Goal: Obtain resource: Download file/media

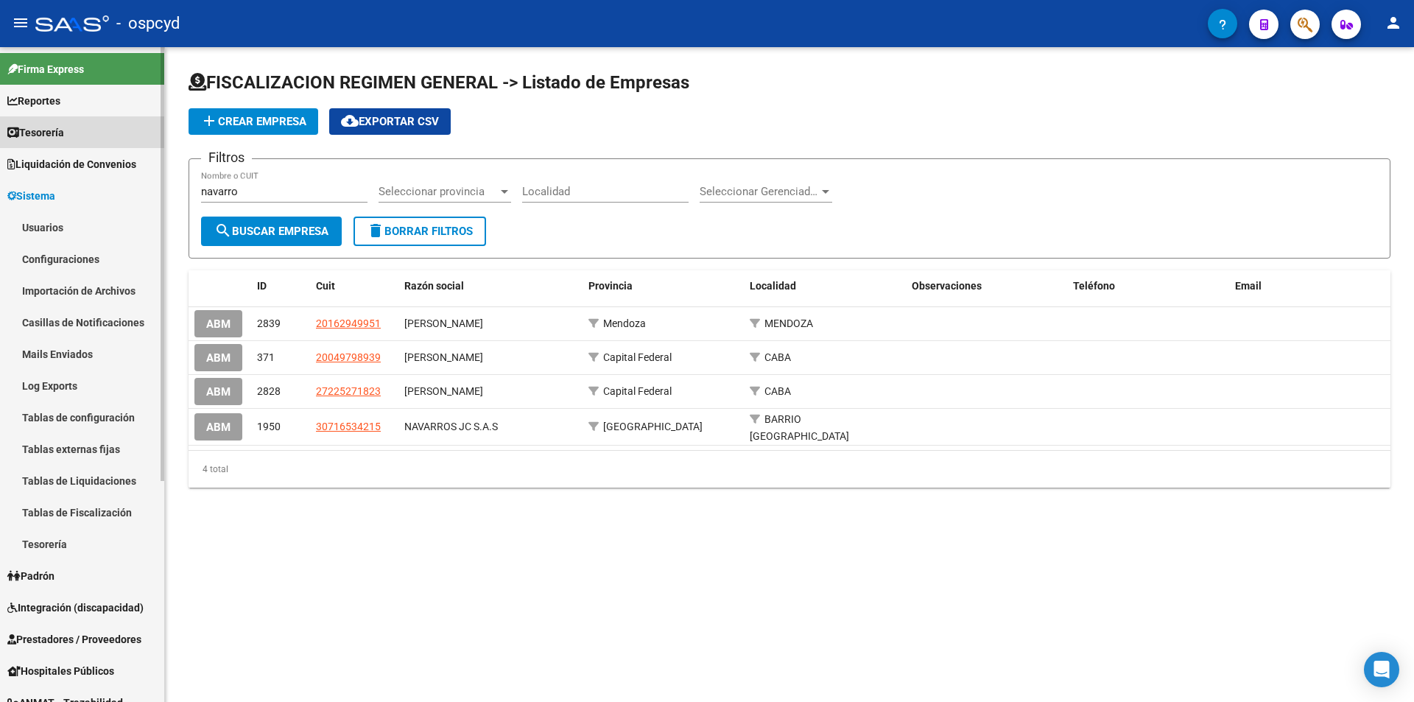
click at [41, 131] on span "Tesorería" at bounding box center [35, 132] width 57 height 16
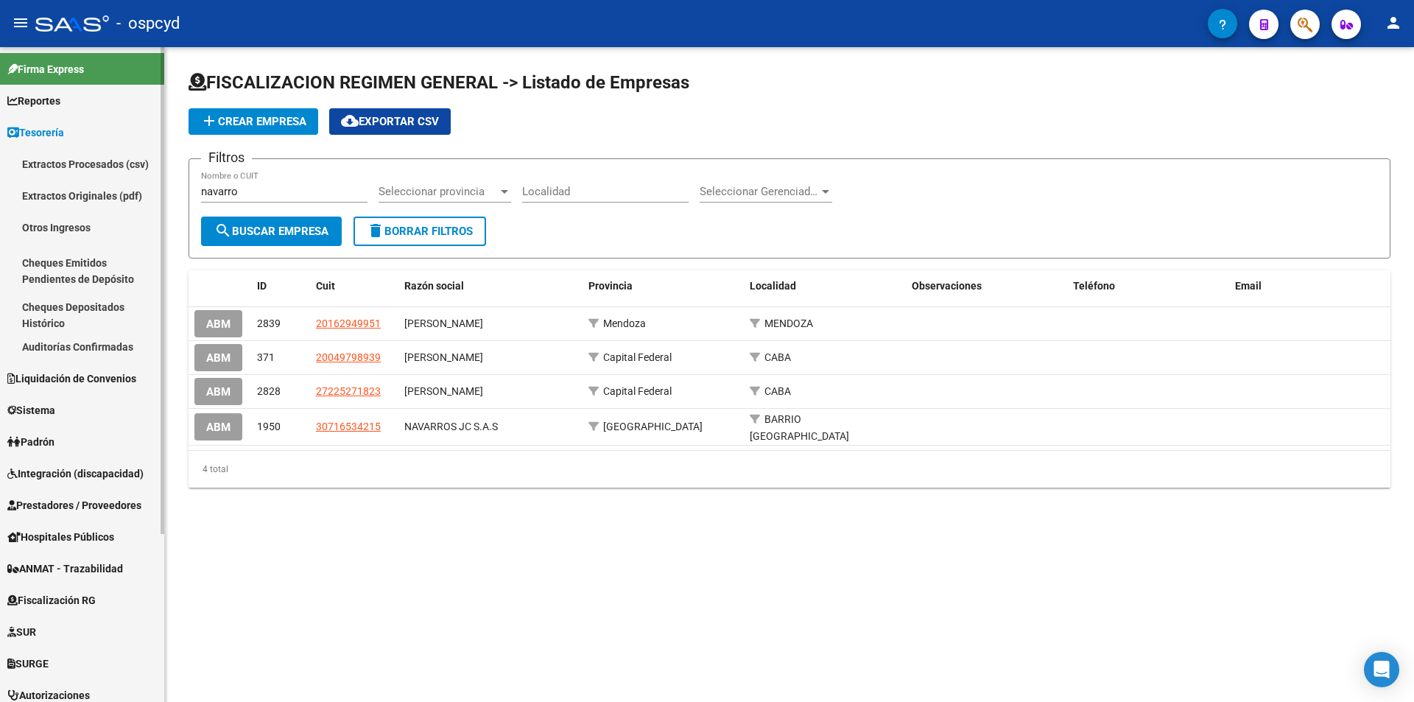
click at [41, 131] on span "Tesorería" at bounding box center [35, 132] width 57 height 16
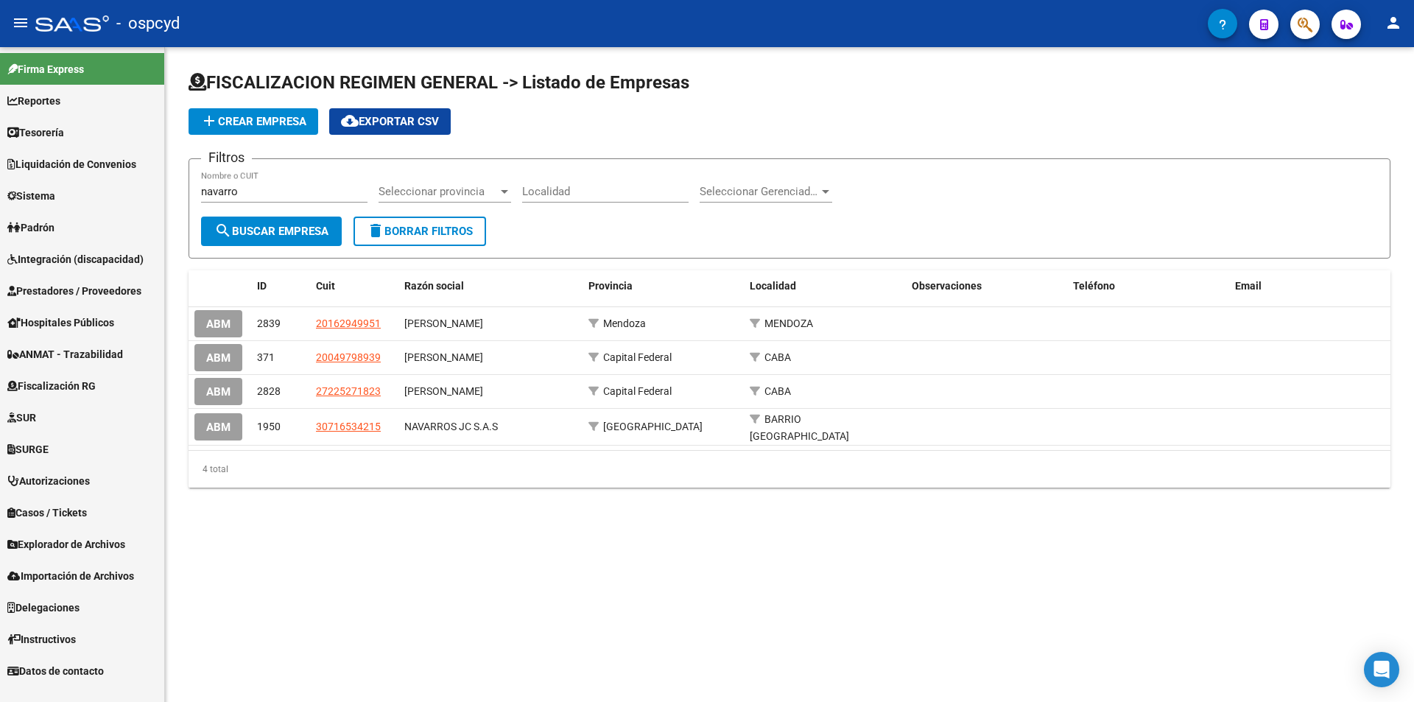
click at [66, 197] on link "Sistema" at bounding box center [82, 196] width 164 height 32
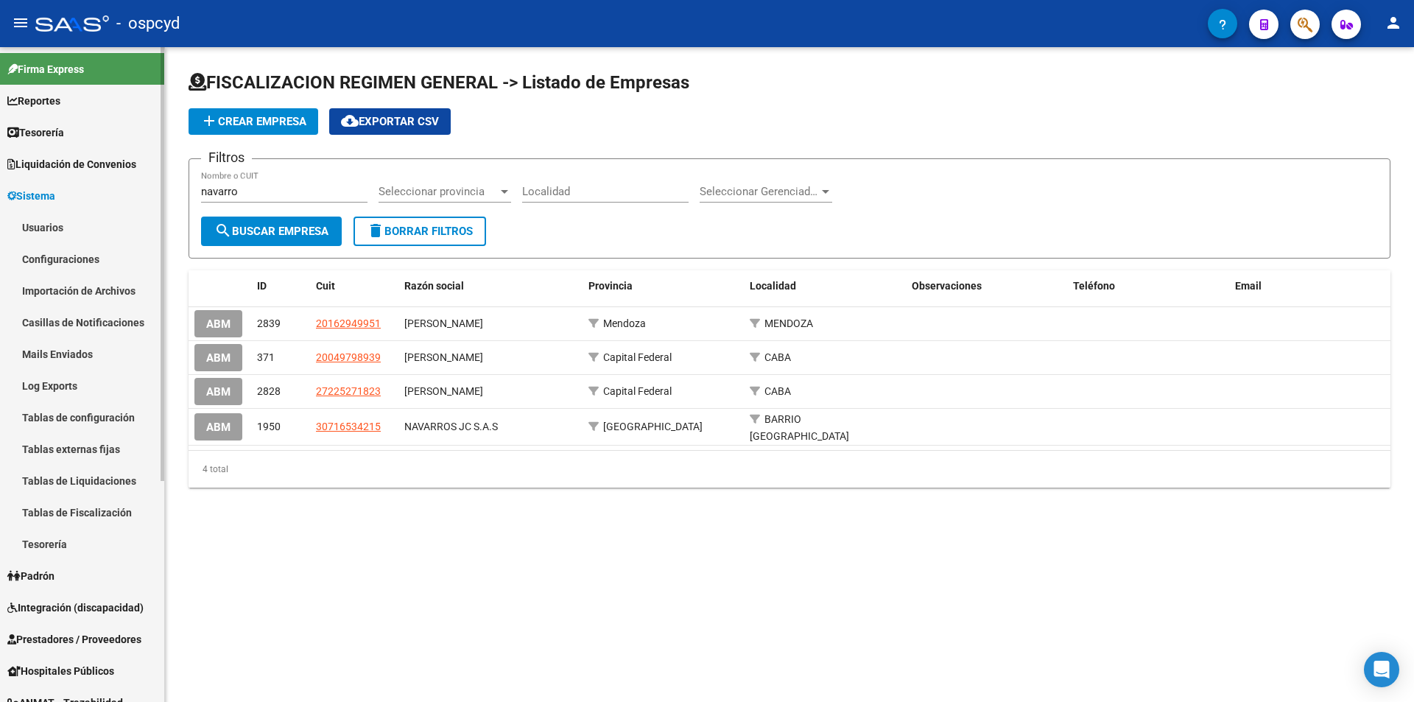
click at [74, 218] on link "Usuarios" at bounding box center [82, 227] width 164 height 32
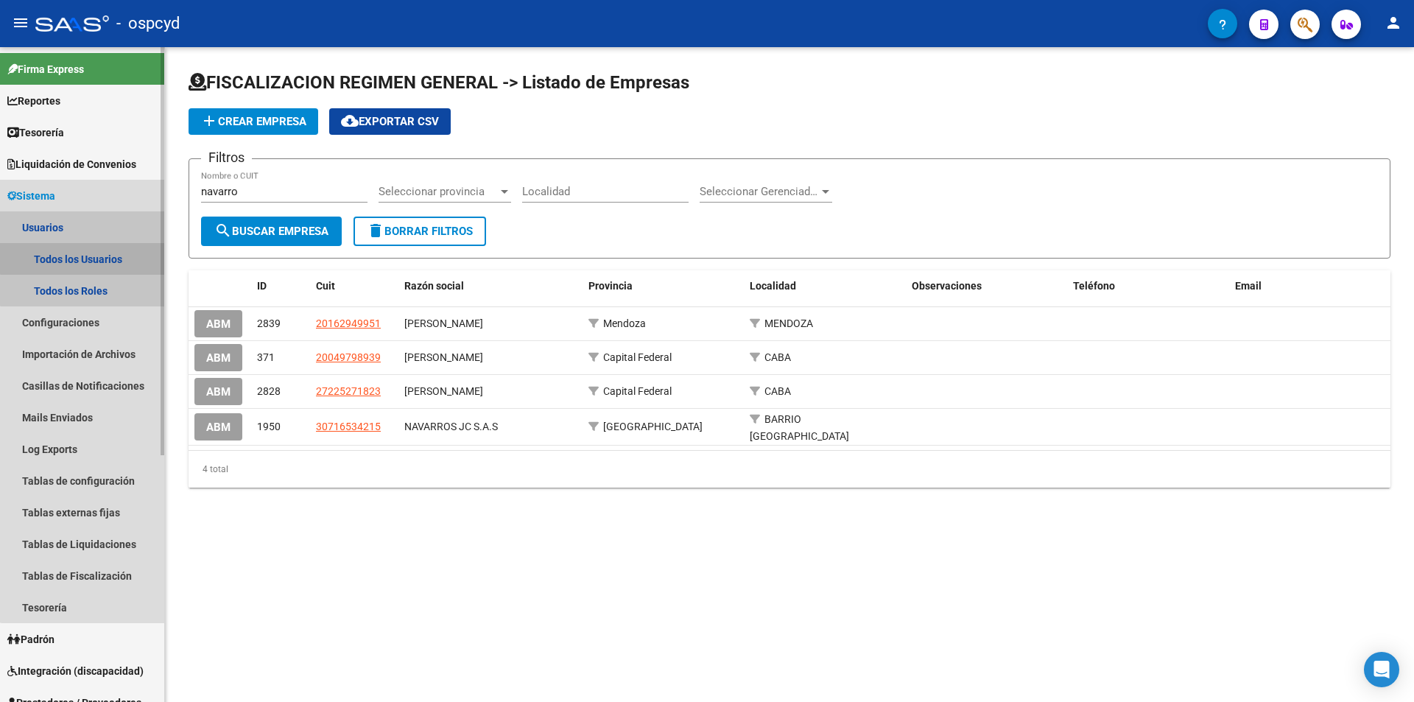
click at [92, 253] on link "Todos los Usuarios" at bounding box center [82, 259] width 164 height 32
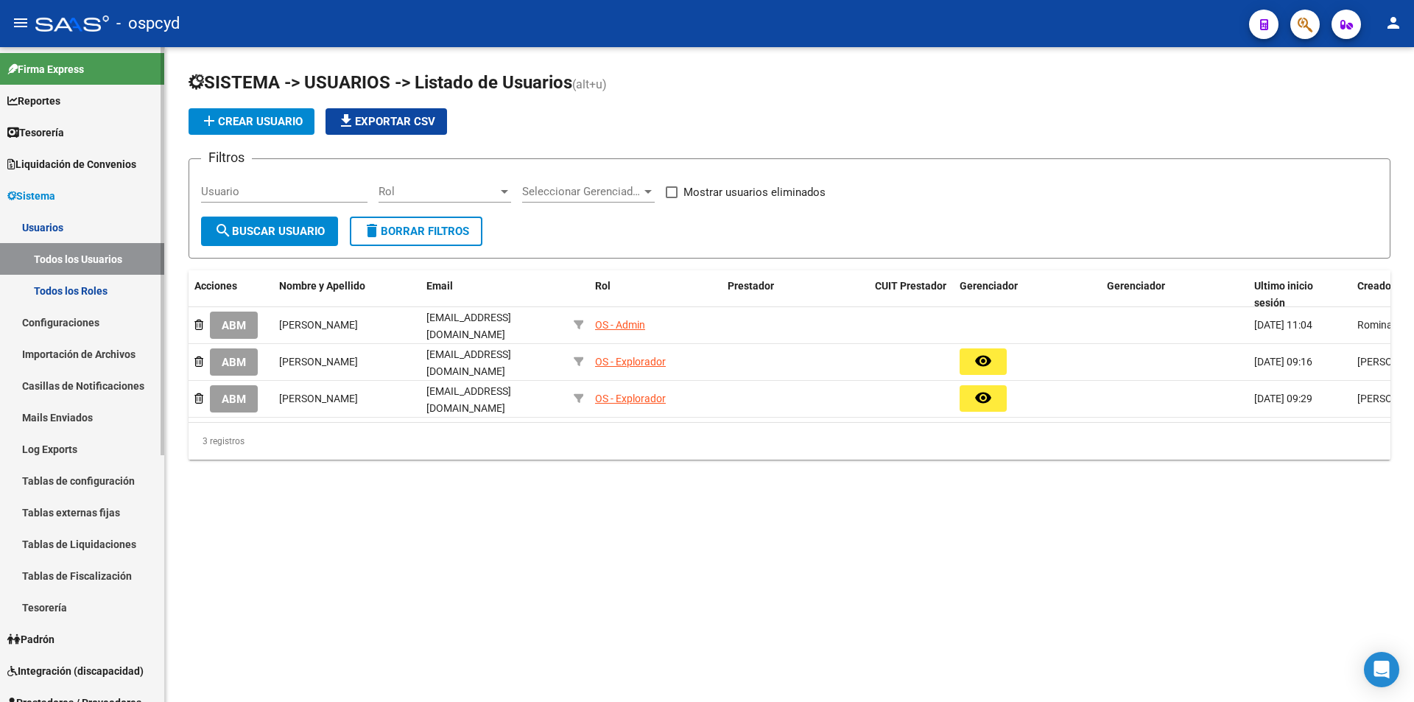
click at [55, 197] on span "Sistema" at bounding box center [31, 196] width 48 height 16
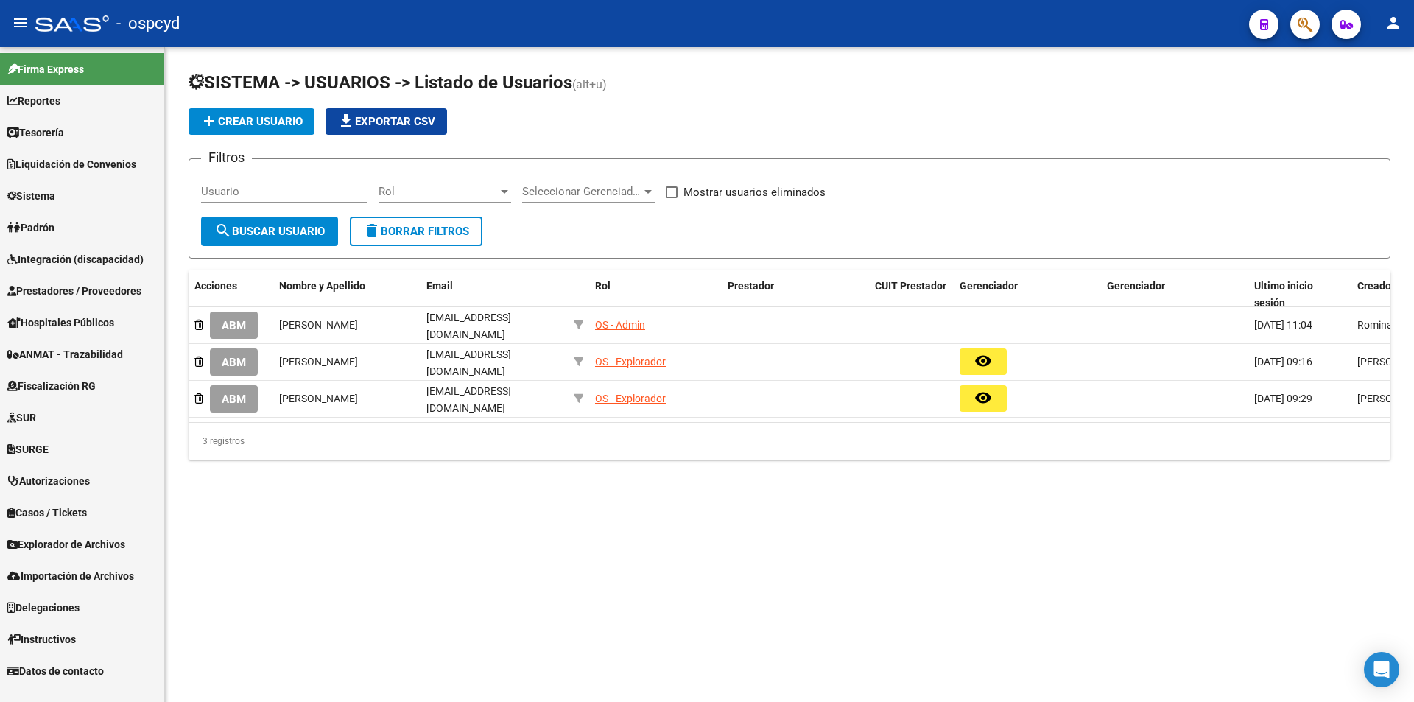
click at [87, 373] on link "Fiscalización RG" at bounding box center [82, 386] width 164 height 32
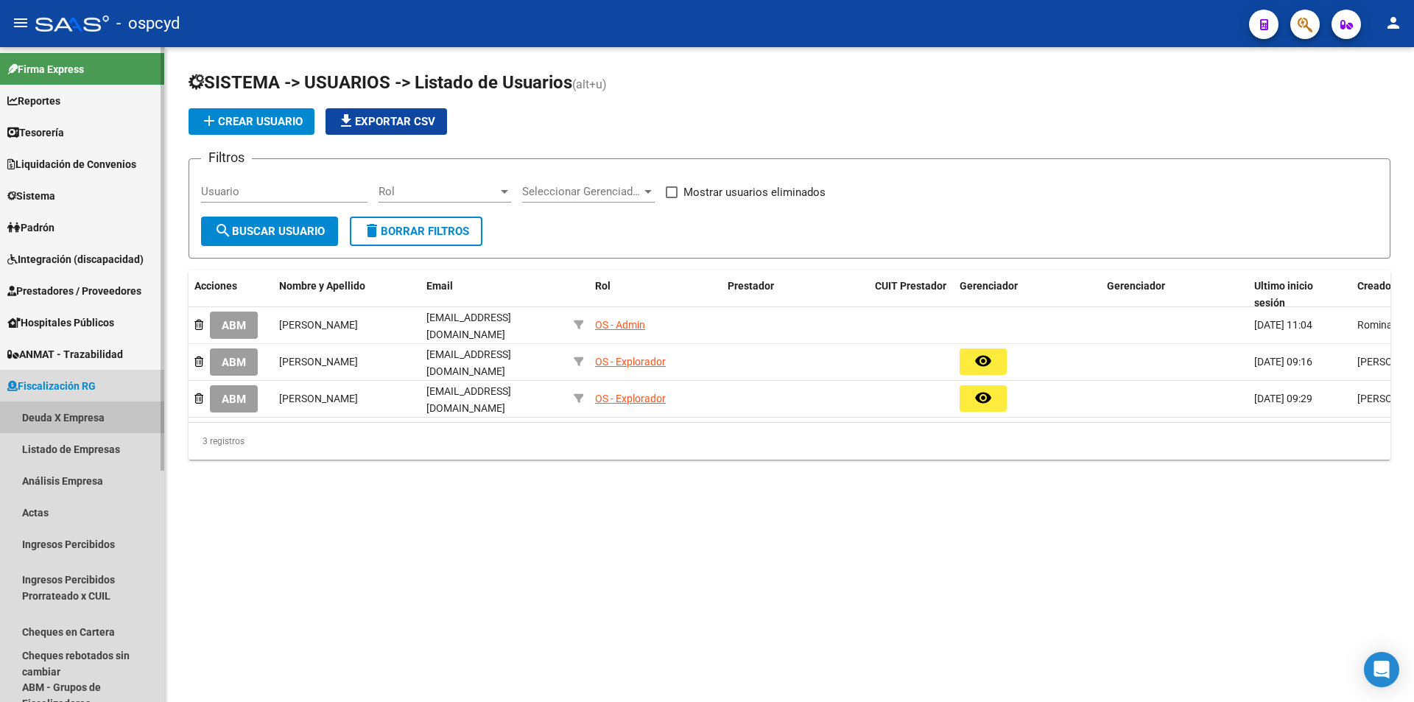
click at [88, 421] on link "Deuda X Empresa" at bounding box center [82, 417] width 164 height 32
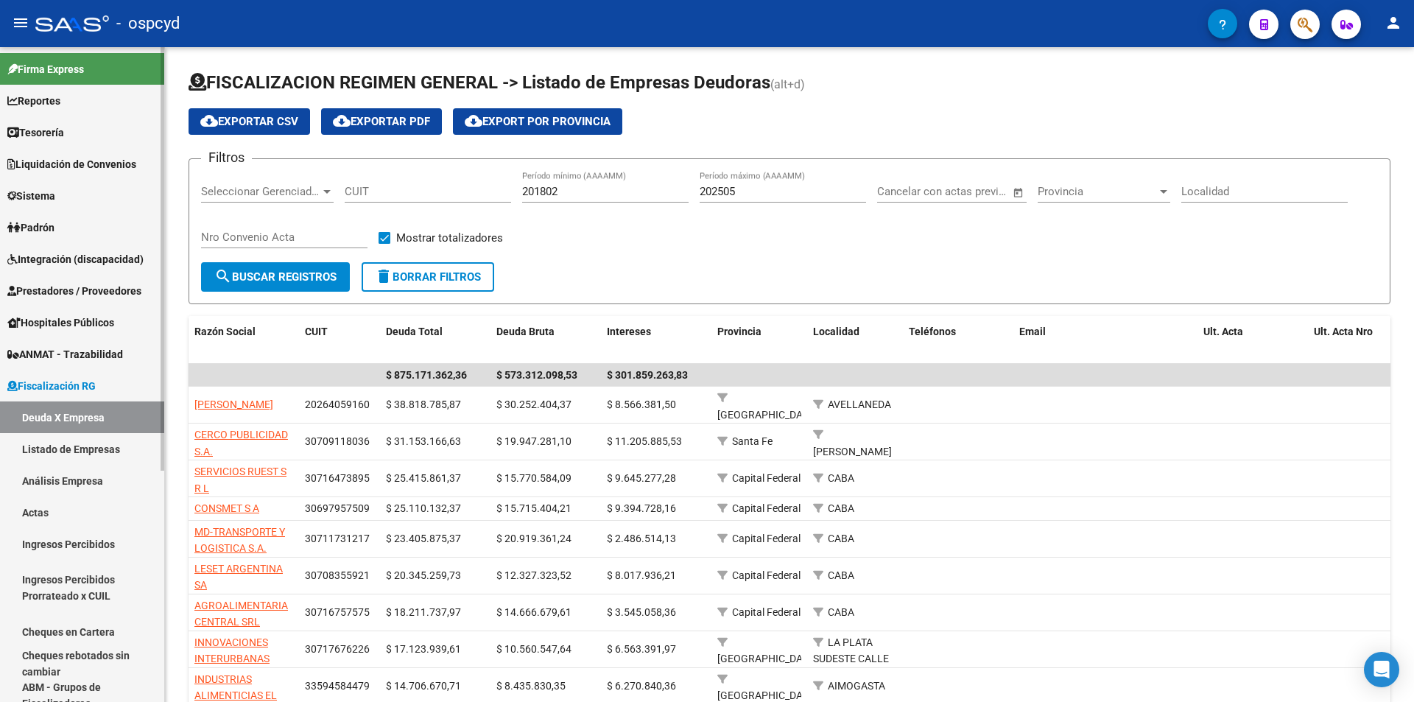
click at [123, 440] on link "Listado de Empresas" at bounding box center [82, 449] width 164 height 32
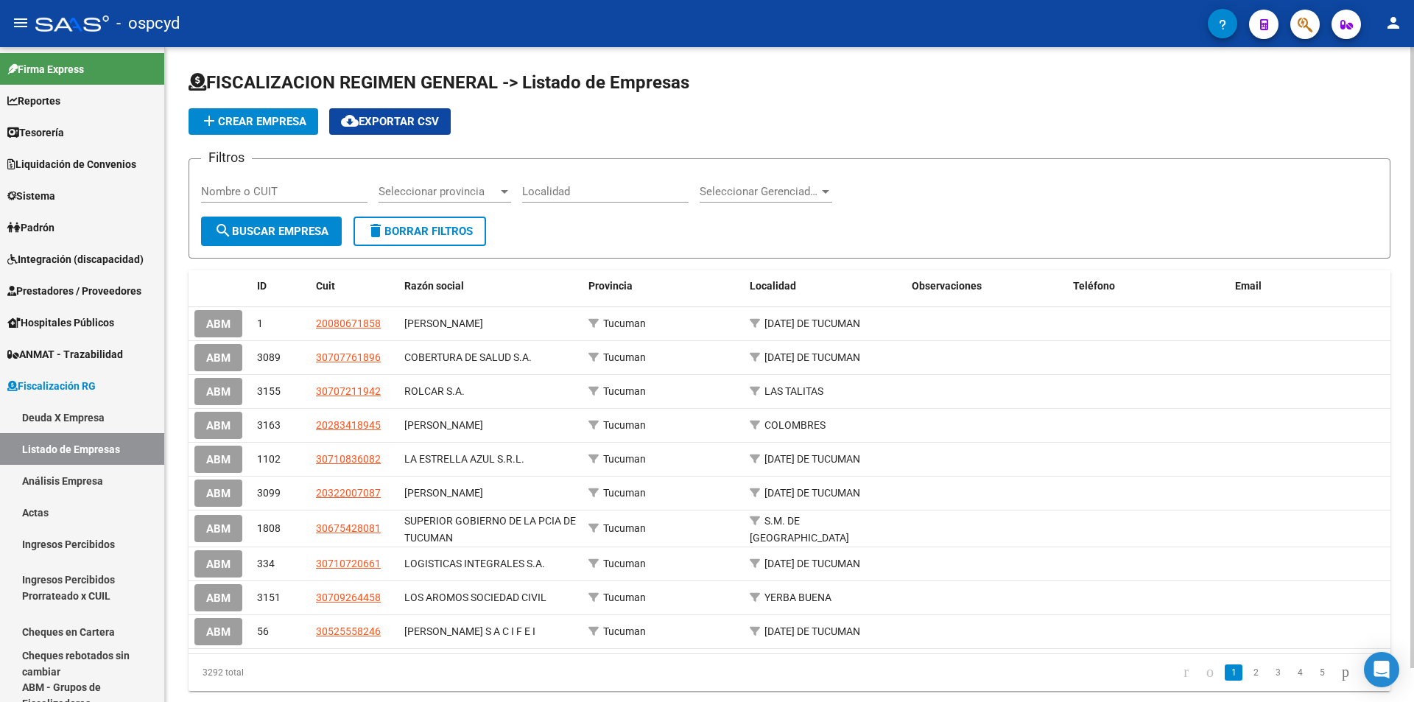
click at [781, 188] on span "Seleccionar Gerenciador" at bounding box center [759, 191] width 119 height 13
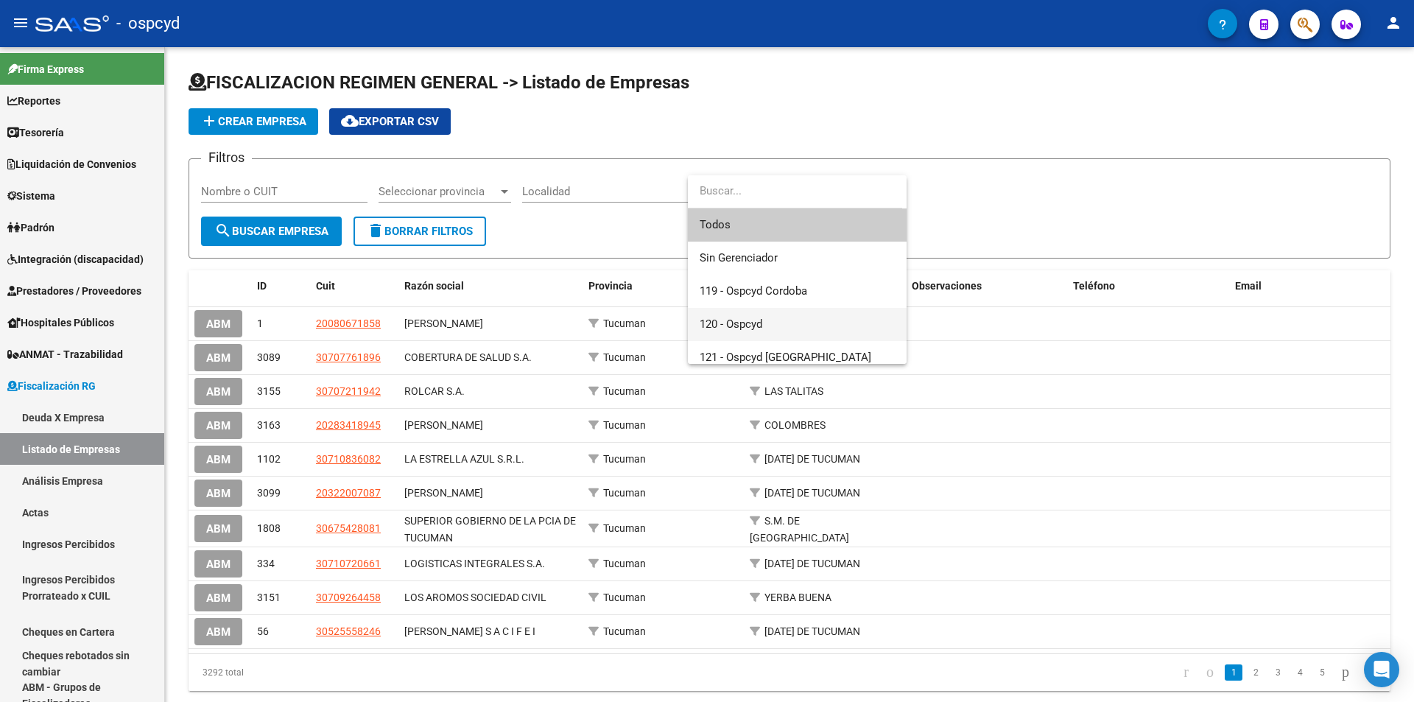
scroll to position [74, 0]
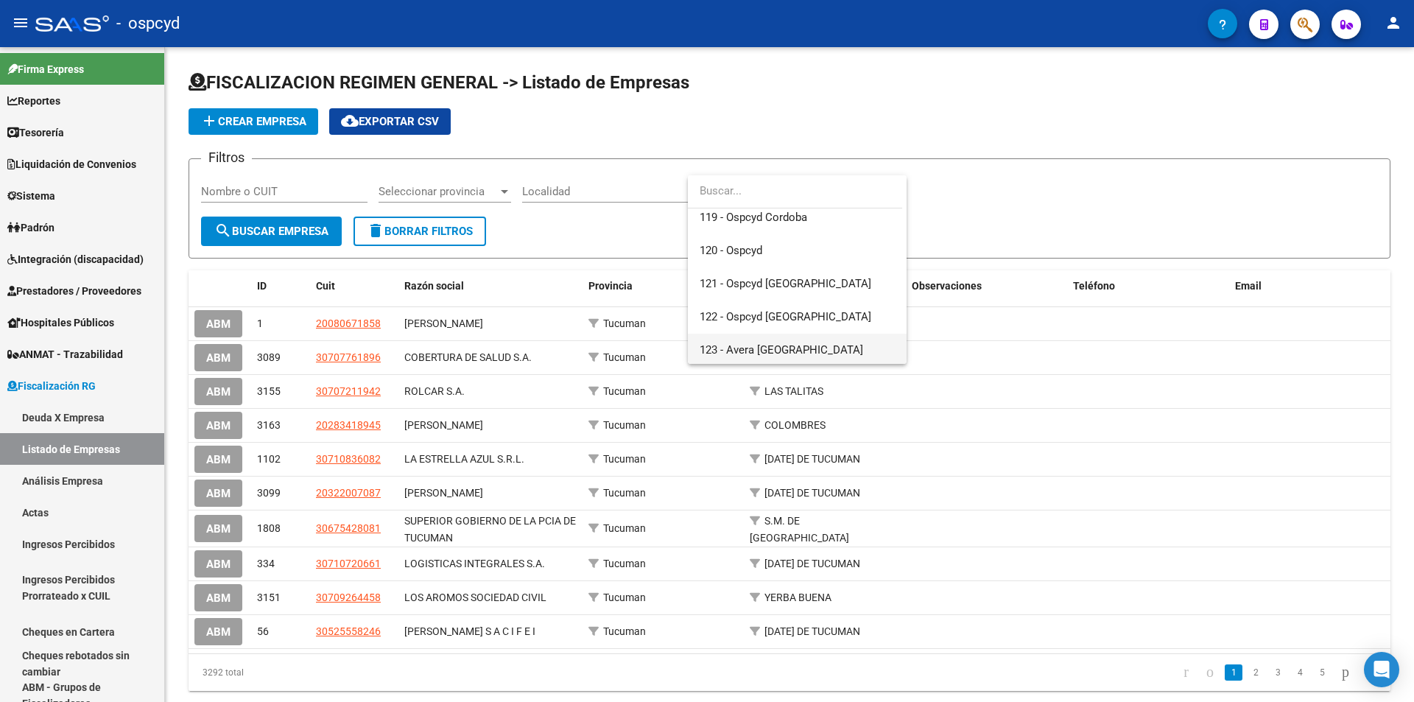
click at [805, 346] on span "123 - Avera [GEOGRAPHIC_DATA]" at bounding box center [797, 350] width 195 height 33
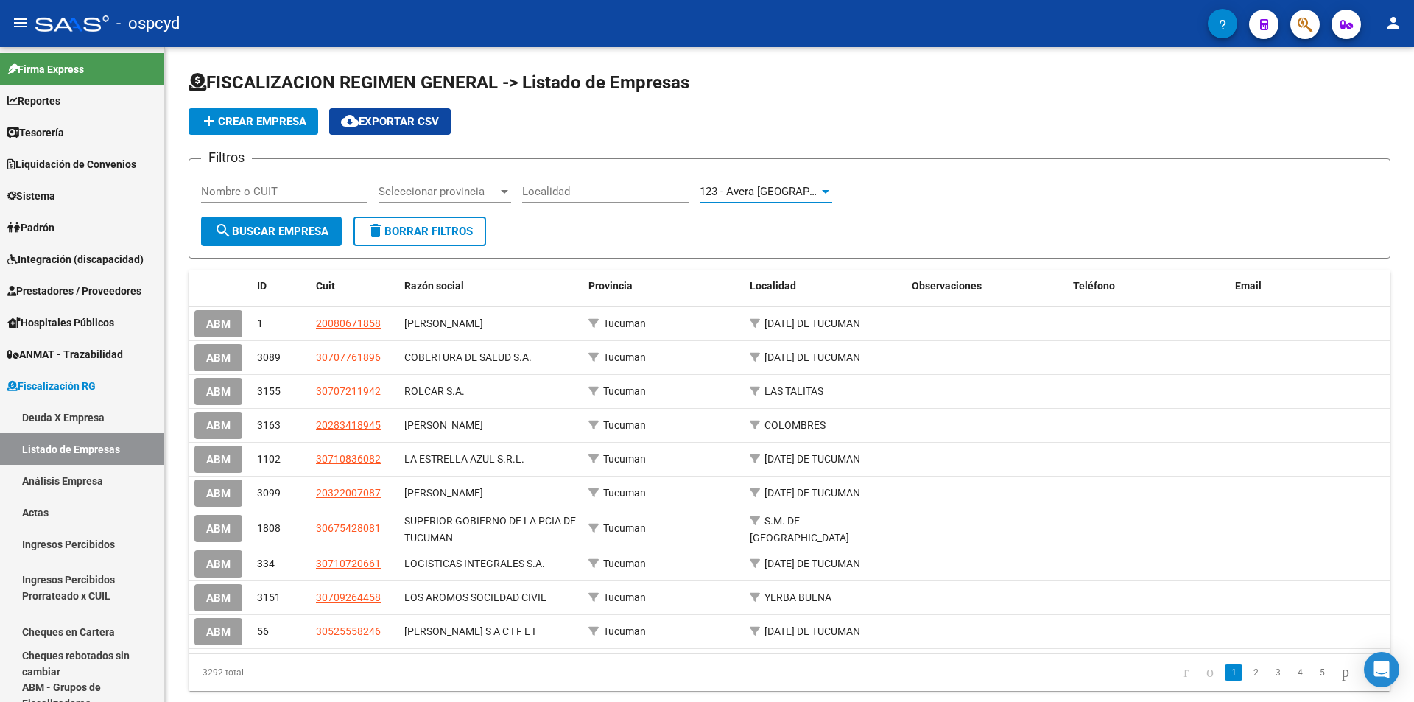
scroll to position [77, 0]
click at [228, 231] on mat-icon "search" at bounding box center [223, 231] width 18 height 18
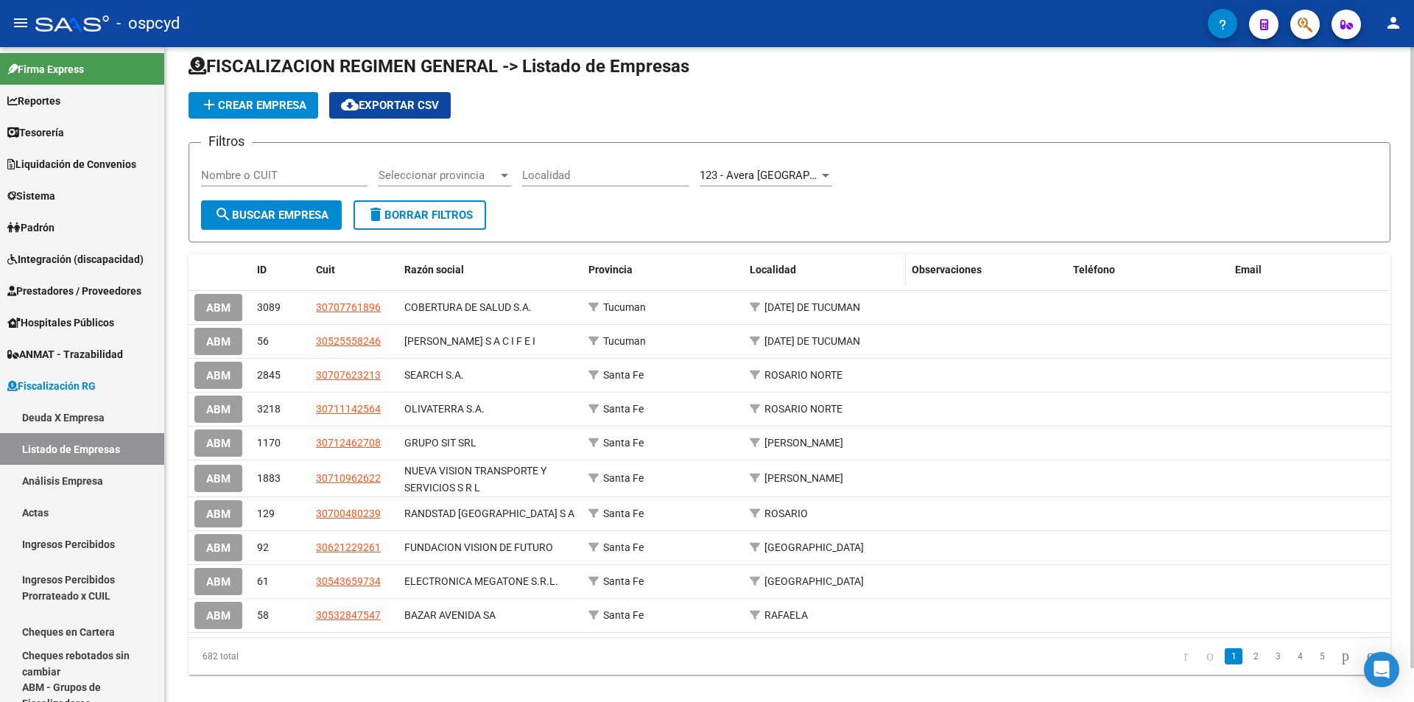
scroll to position [0, 0]
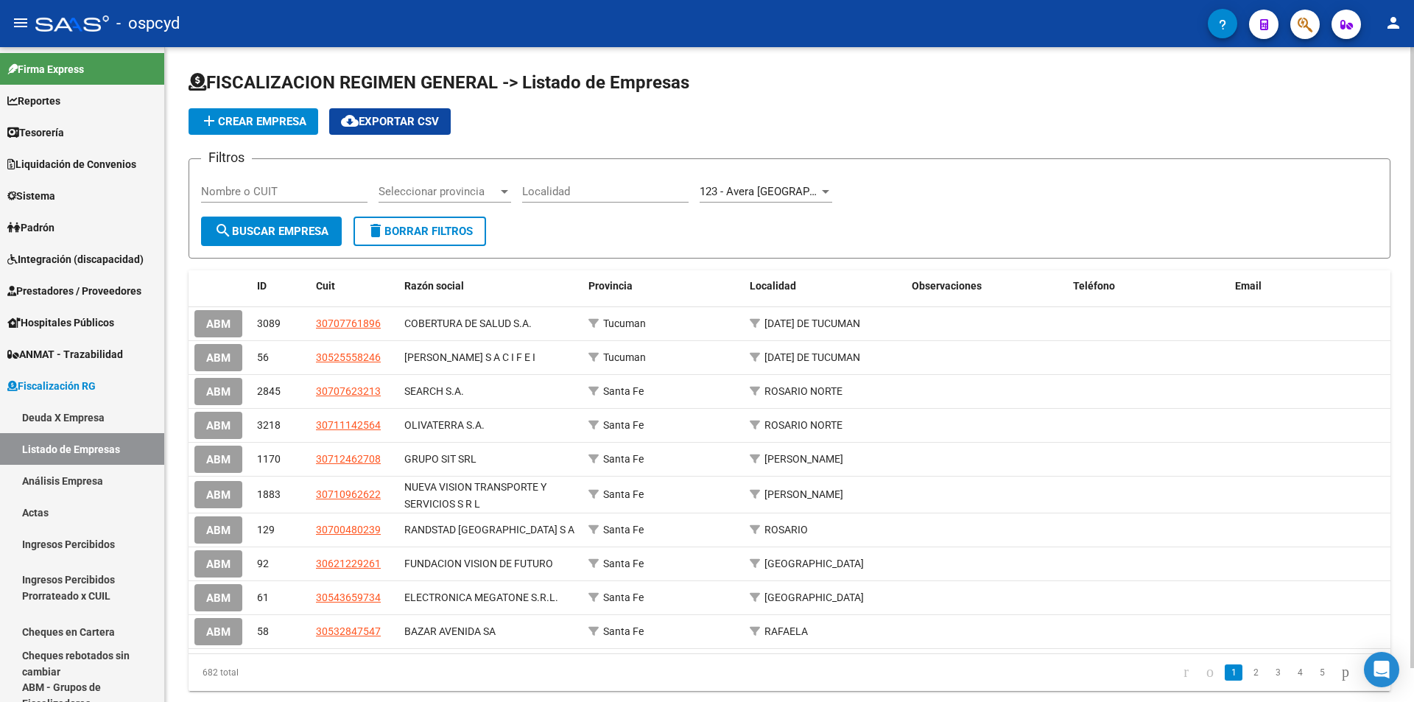
click at [421, 126] on span "cloud_download Exportar CSV" at bounding box center [390, 121] width 98 height 13
click at [282, 222] on button "search Buscar Empresa" at bounding box center [271, 231] width 141 height 29
click at [805, 195] on div "123 - Avera [GEOGRAPHIC_DATA]" at bounding box center [759, 191] width 119 height 13
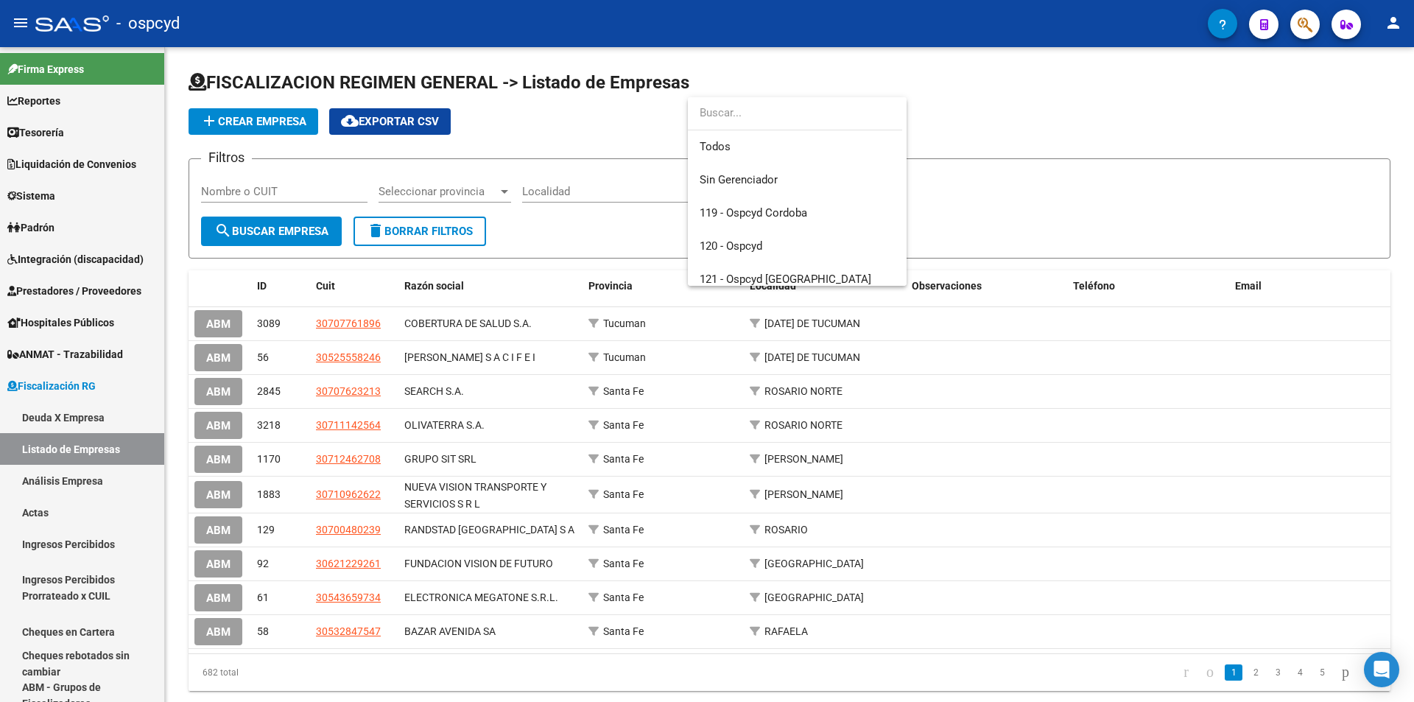
scroll to position [155, 0]
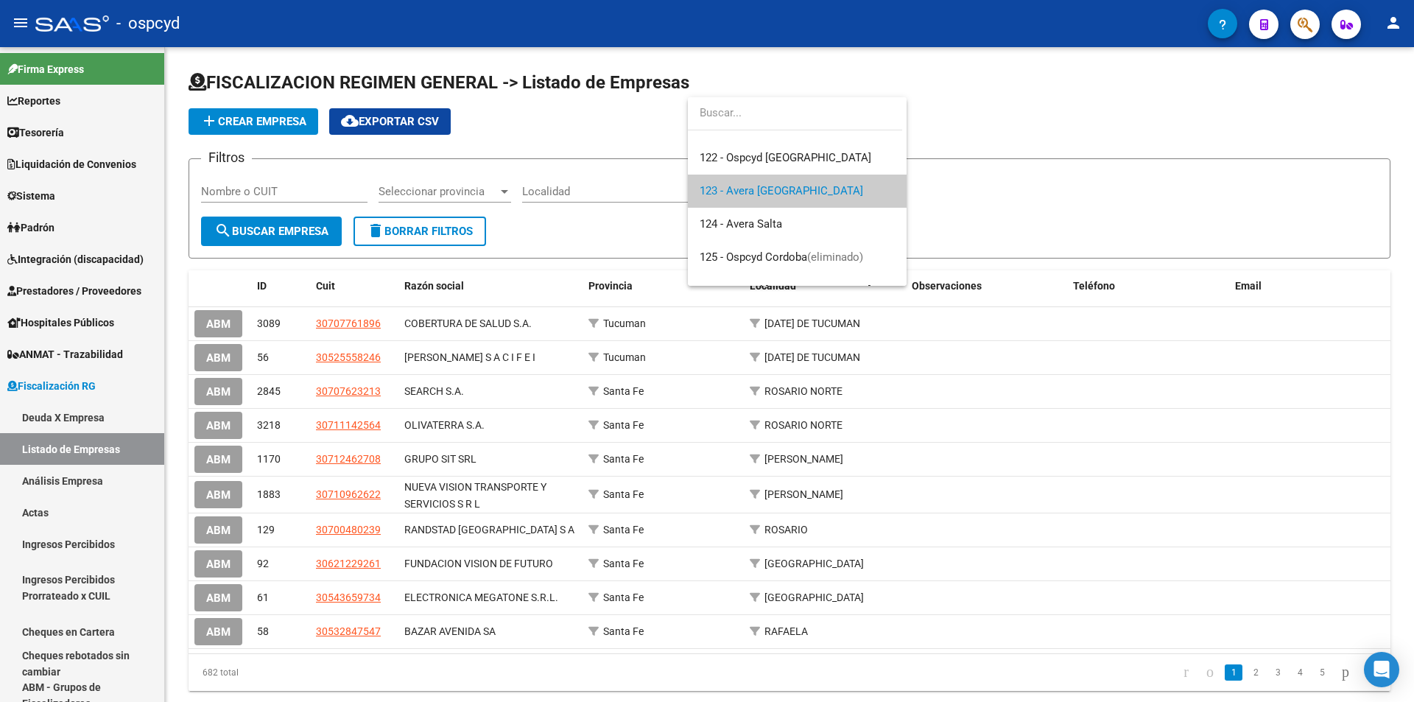
click at [801, 204] on span "123 - Avera [GEOGRAPHIC_DATA]" at bounding box center [797, 191] width 195 height 33
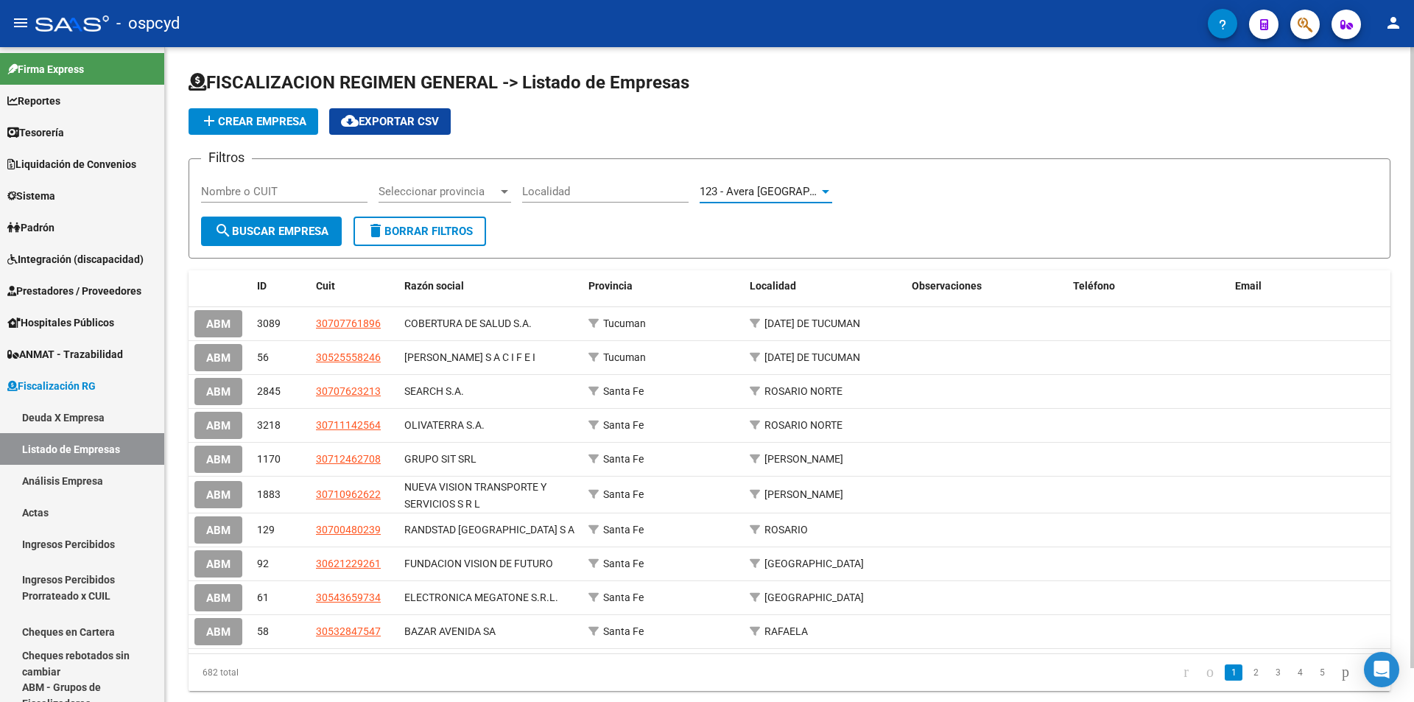
click at [284, 237] on span "search Buscar Empresa" at bounding box center [271, 231] width 114 height 13
click at [440, 229] on span "delete Borrar Filtros" at bounding box center [420, 231] width 106 height 13
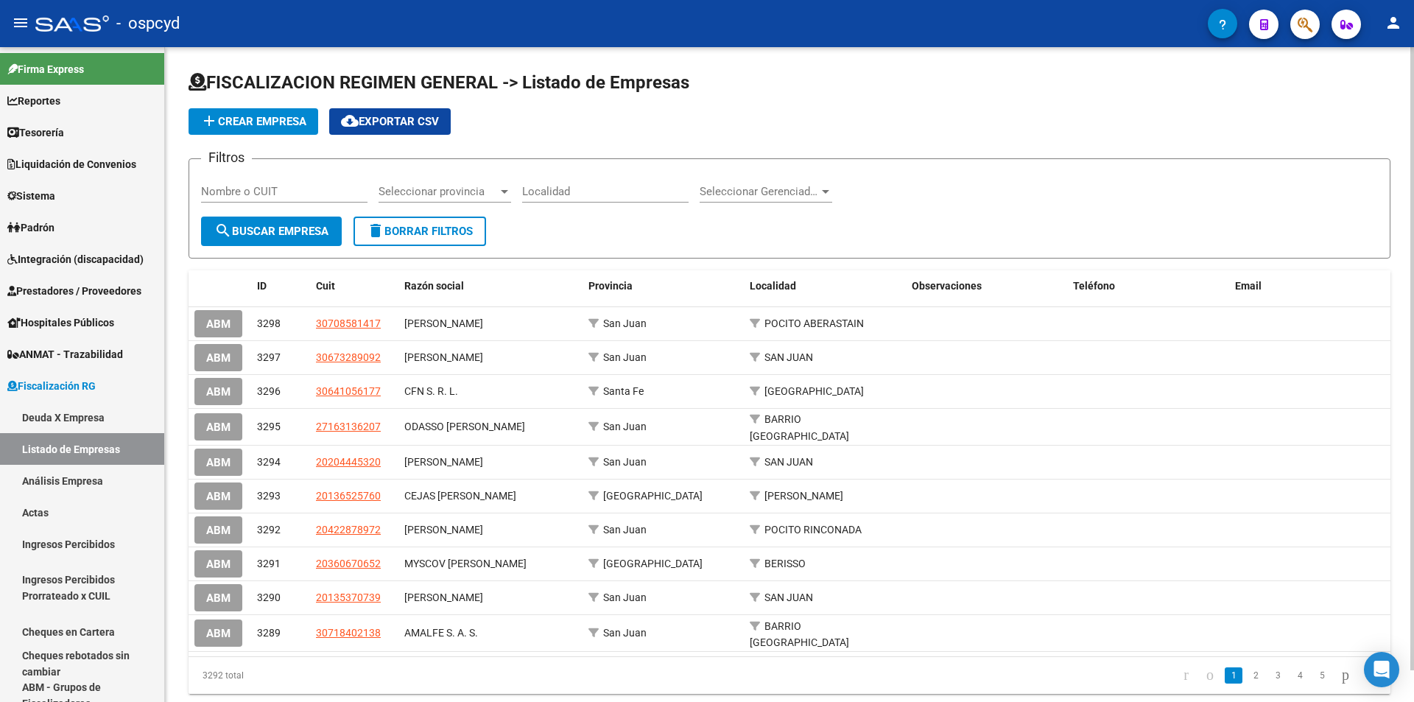
click at [729, 188] on span "Seleccionar Gerenciador" at bounding box center [759, 191] width 119 height 13
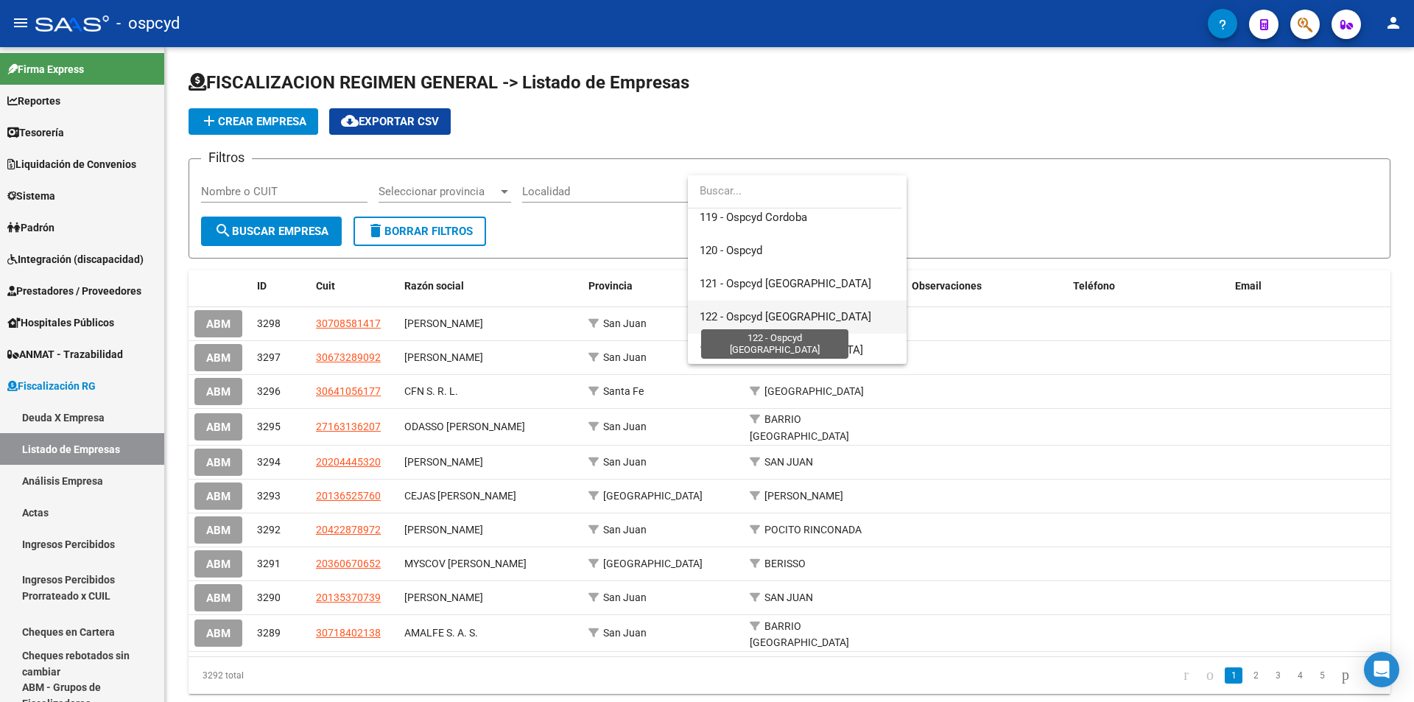
scroll to position [147, 0]
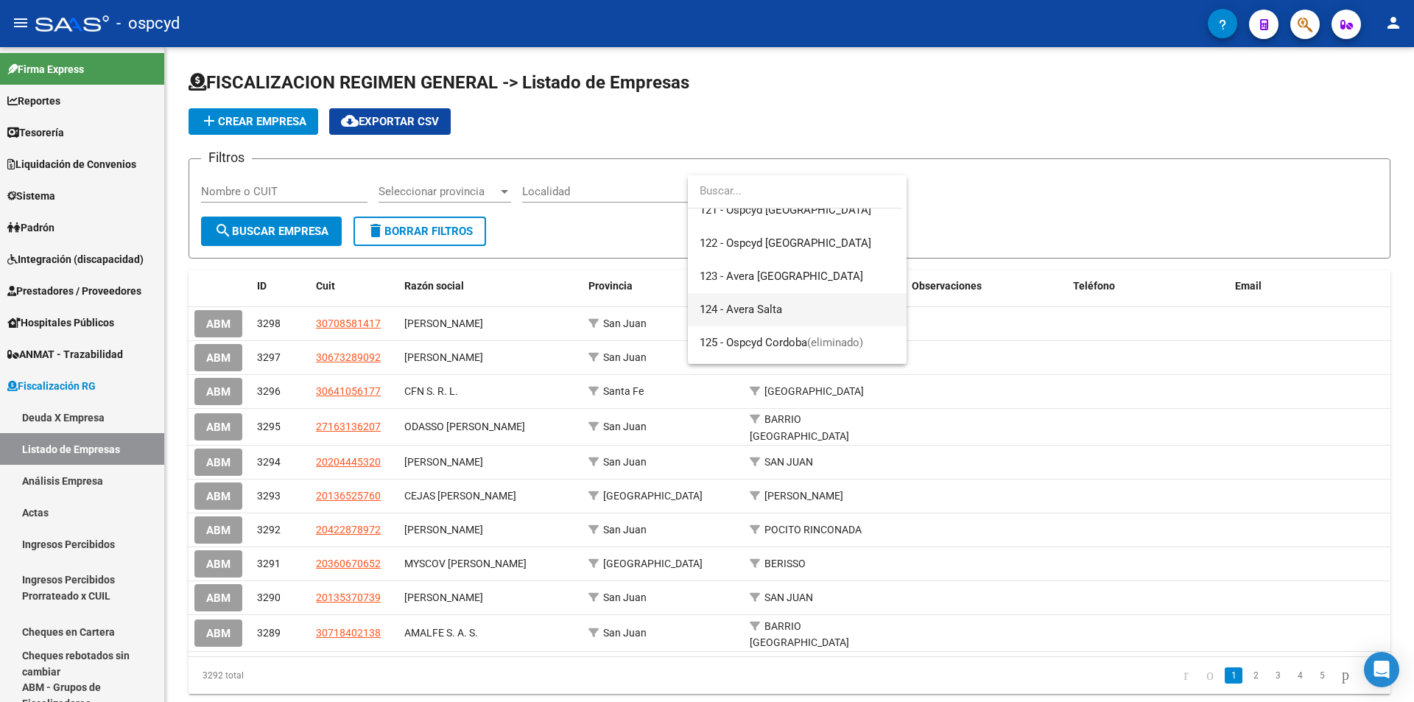
click at [776, 301] on span "124 - Avera Salta" at bounding box center [797, 309] width 195 height 33
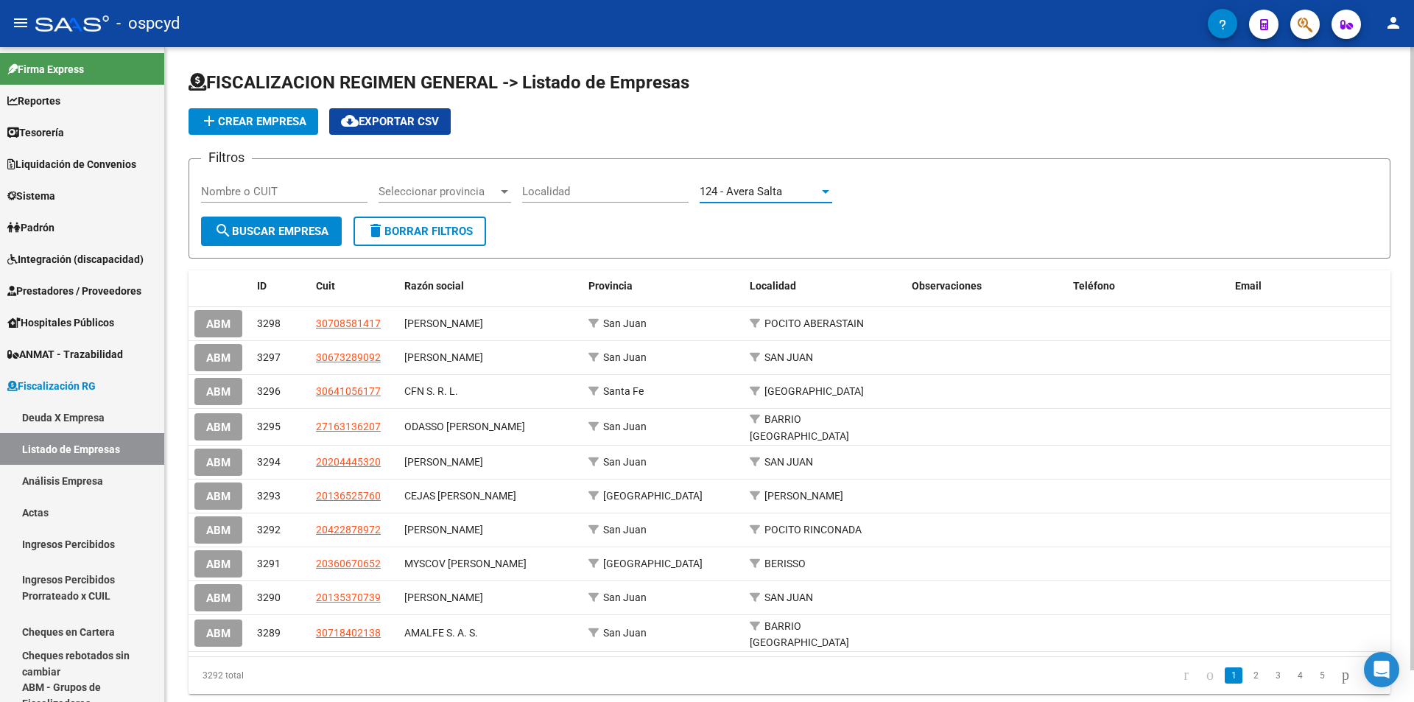
click at [246, 220] on button "search Buscar Empresa" at bounding box center [271, 231] width 141 height 29
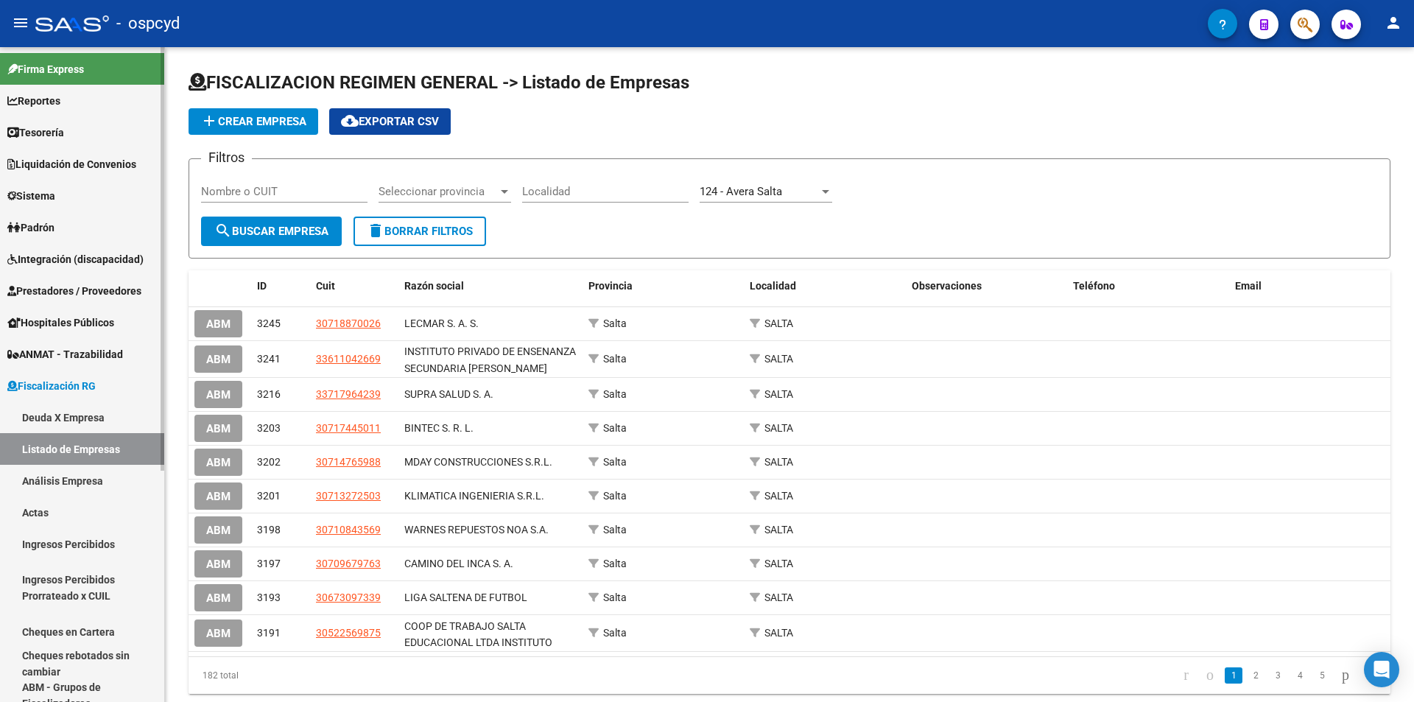
click at [74, 427] on link "Deuda X Empresa" at bounding box center [82, 417] width 164 height 32
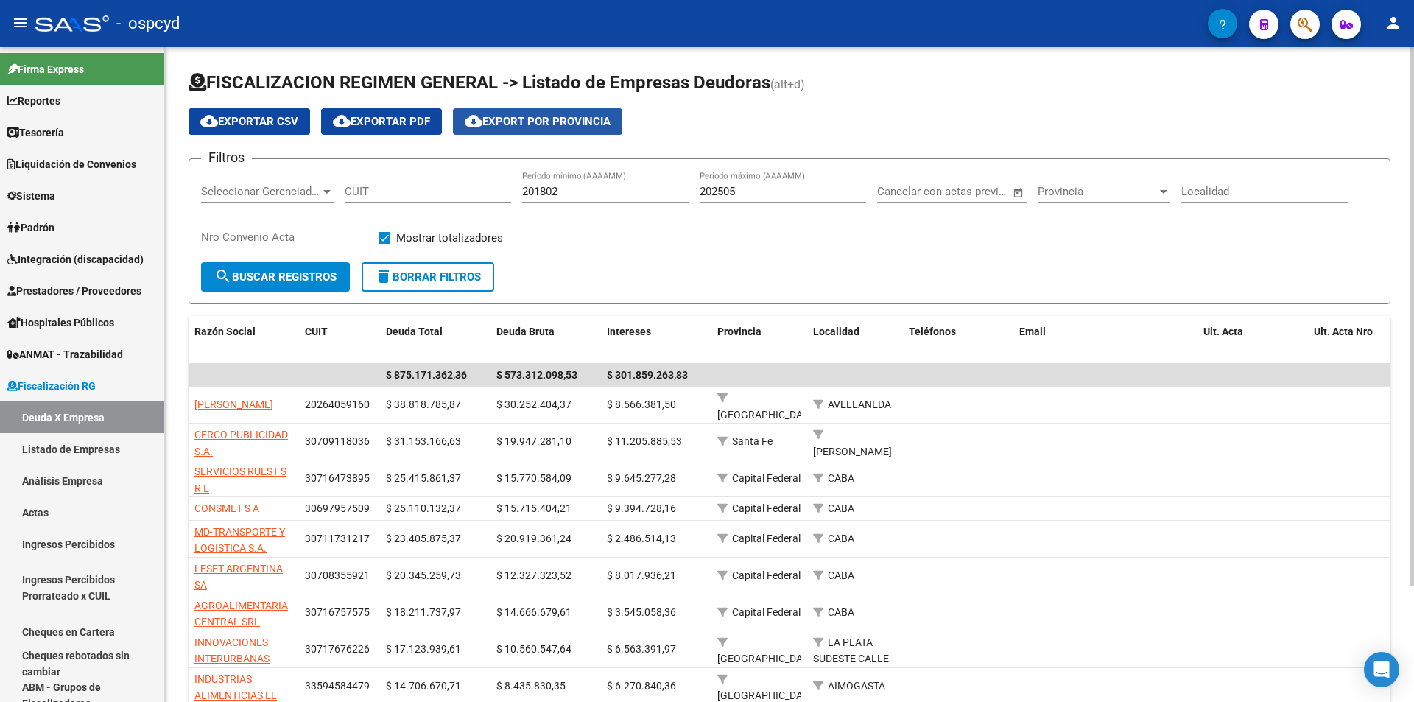
click at [566, 120] on span "cloud_download Export por Provincia" at bounding box center [538, 121] width 146 height 13
click at [1118, 188] on span "Provincia" at bounding box center [1097, 191] width 119 height 13
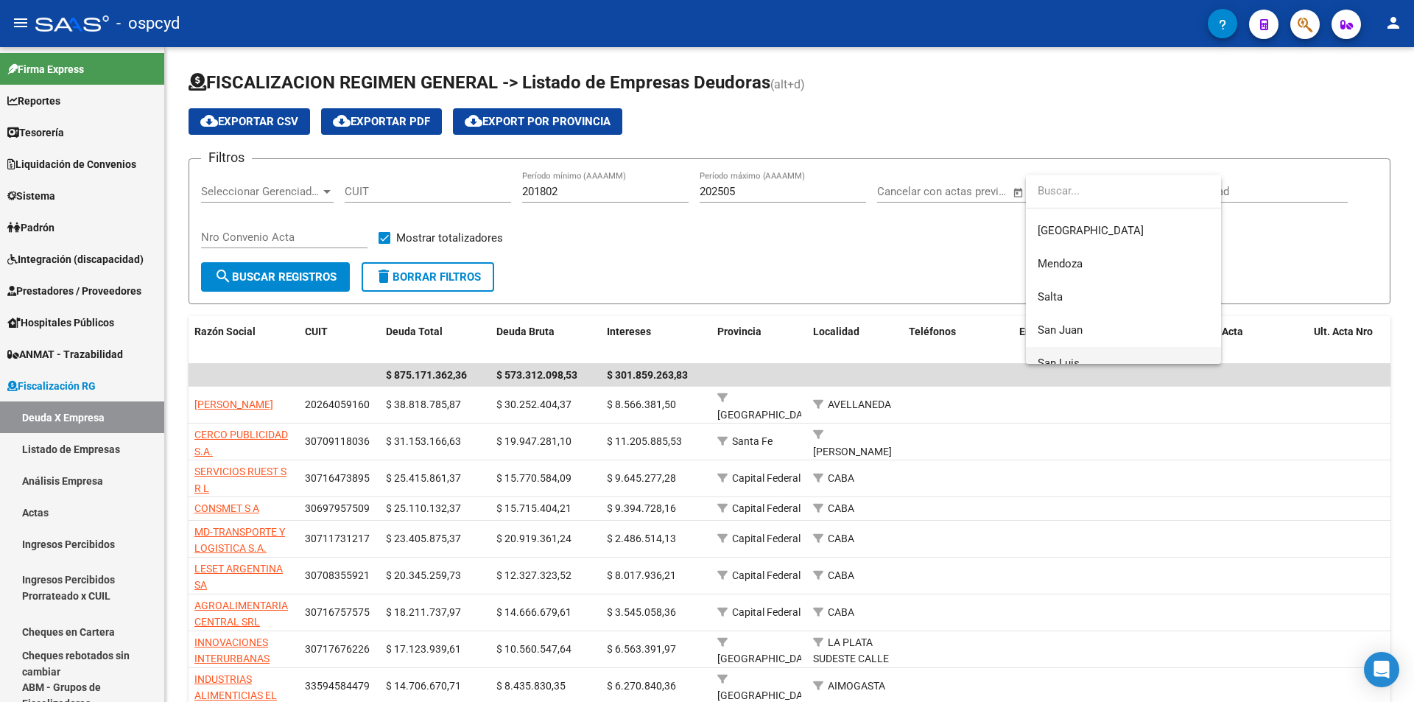
scroll to position [295, 0]
click at [1101, 282] on span "San Juan" at bounding box center [1124, 294] width 172 height 33
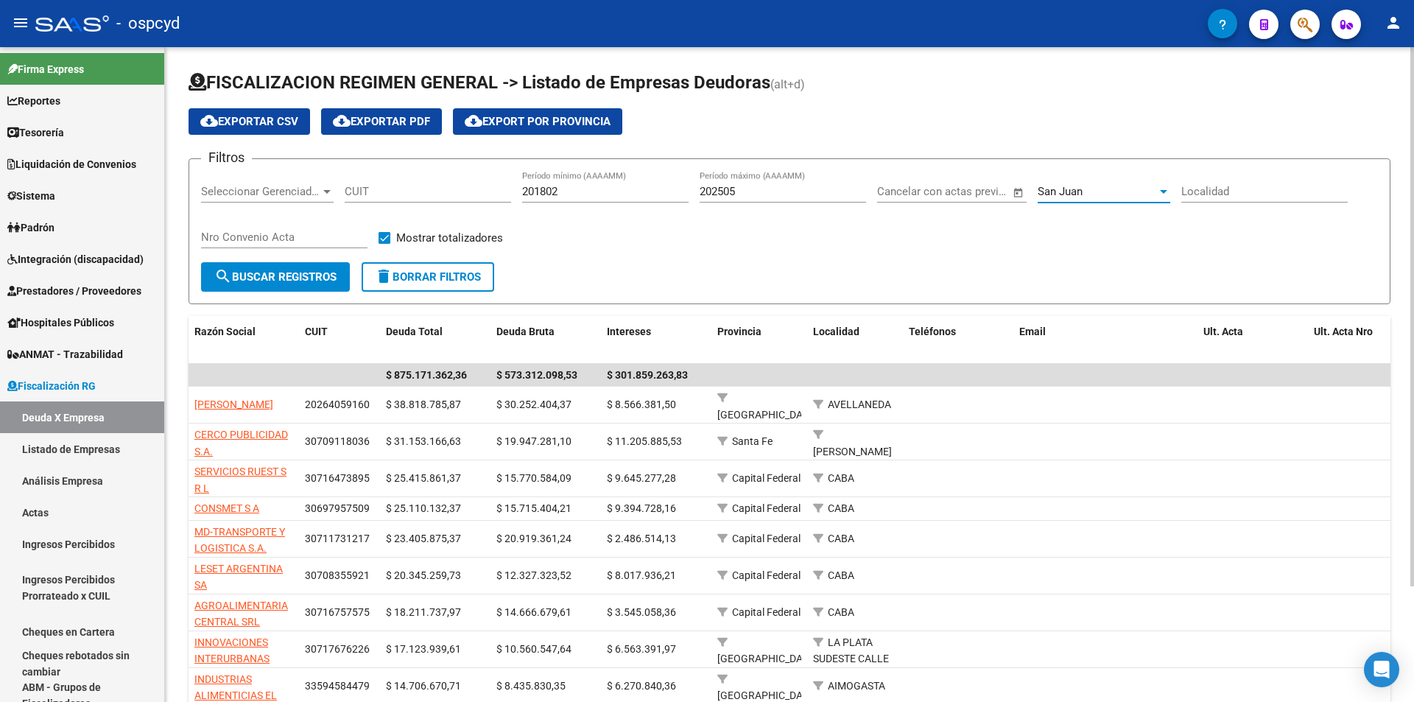
click at [266, 274] on span "search Buscar Registros" at bounding box center [275, 276] width 122 height 13
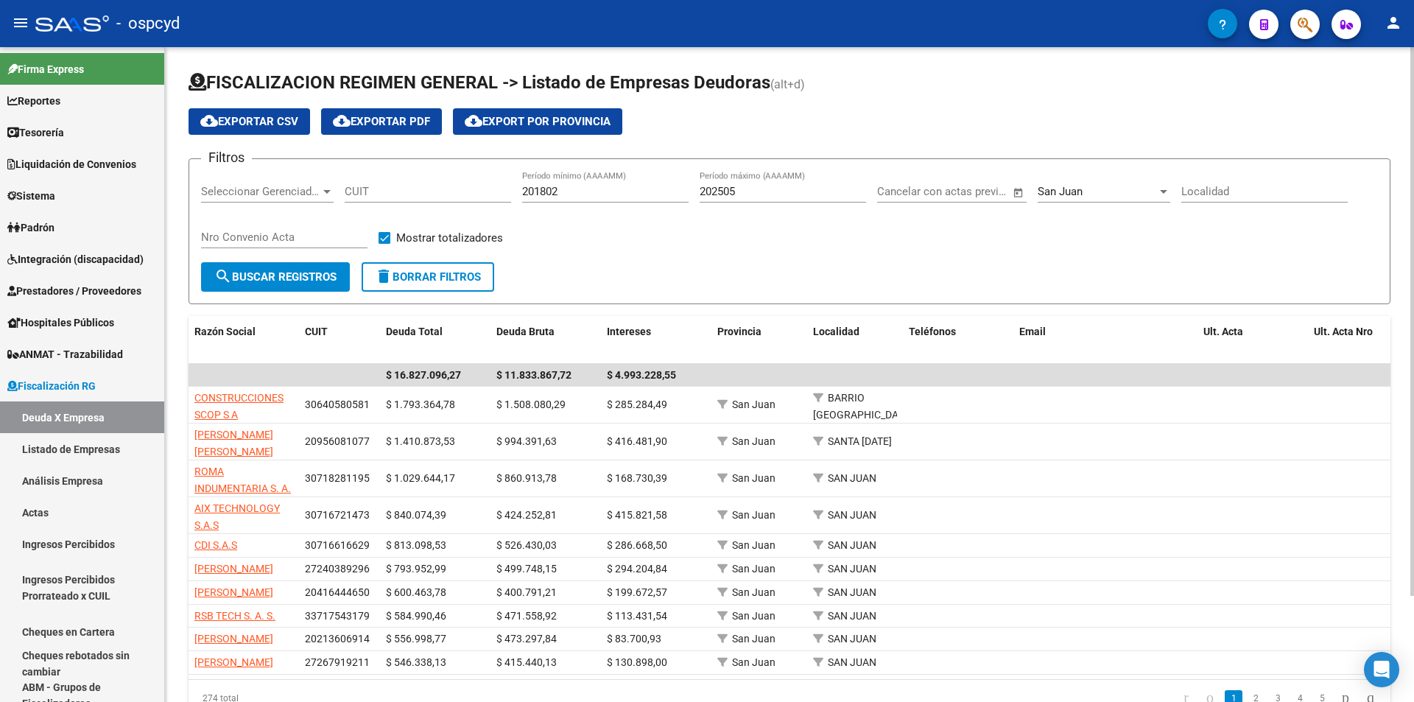
click at [543, 119] on span "cloud_download Export por Provincia" at bounding box center [538, 121] width 146 height 13
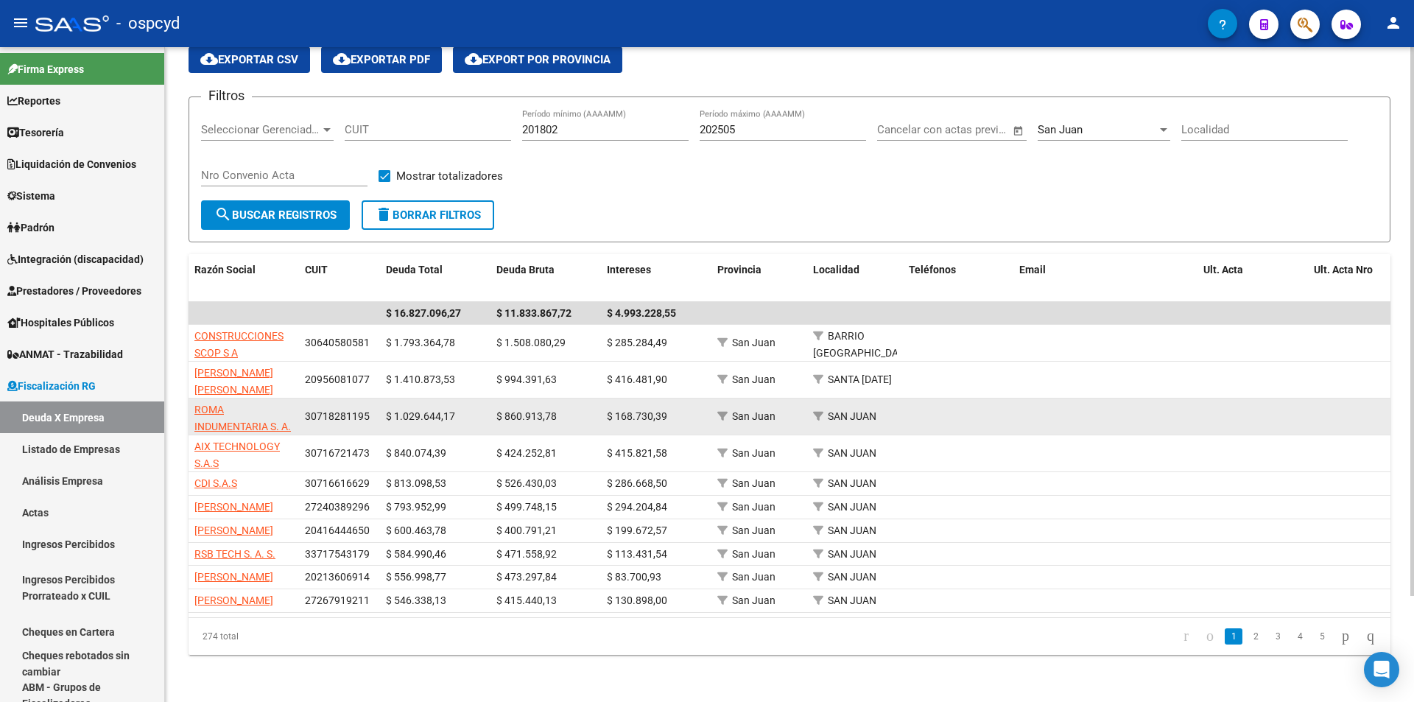
scroll to position [127, 0]
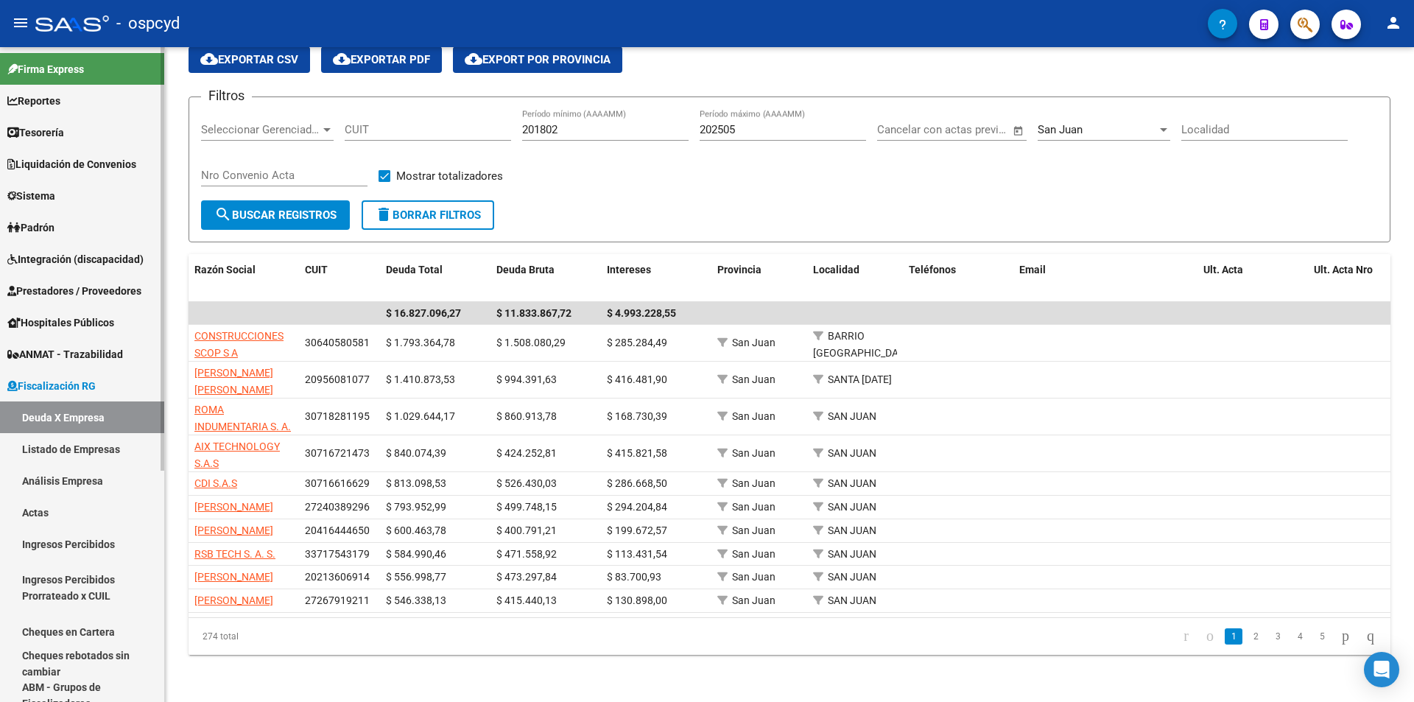
click at [73, 440] on link "Listado de Empresas" at bounding box center [82, 449] width 164 height 32
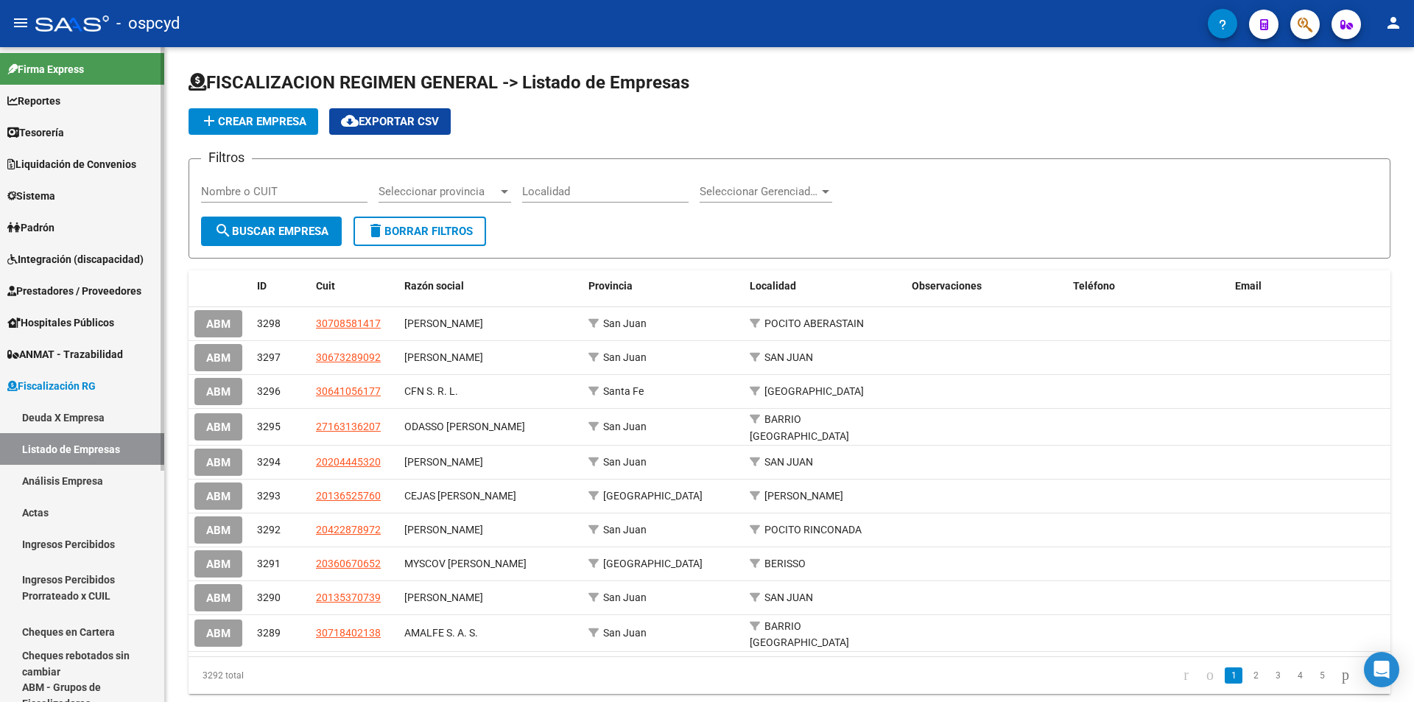
click at [71, 394] on link "Fiscalización RG" at bounding box center [82, 386] width 164 height 32
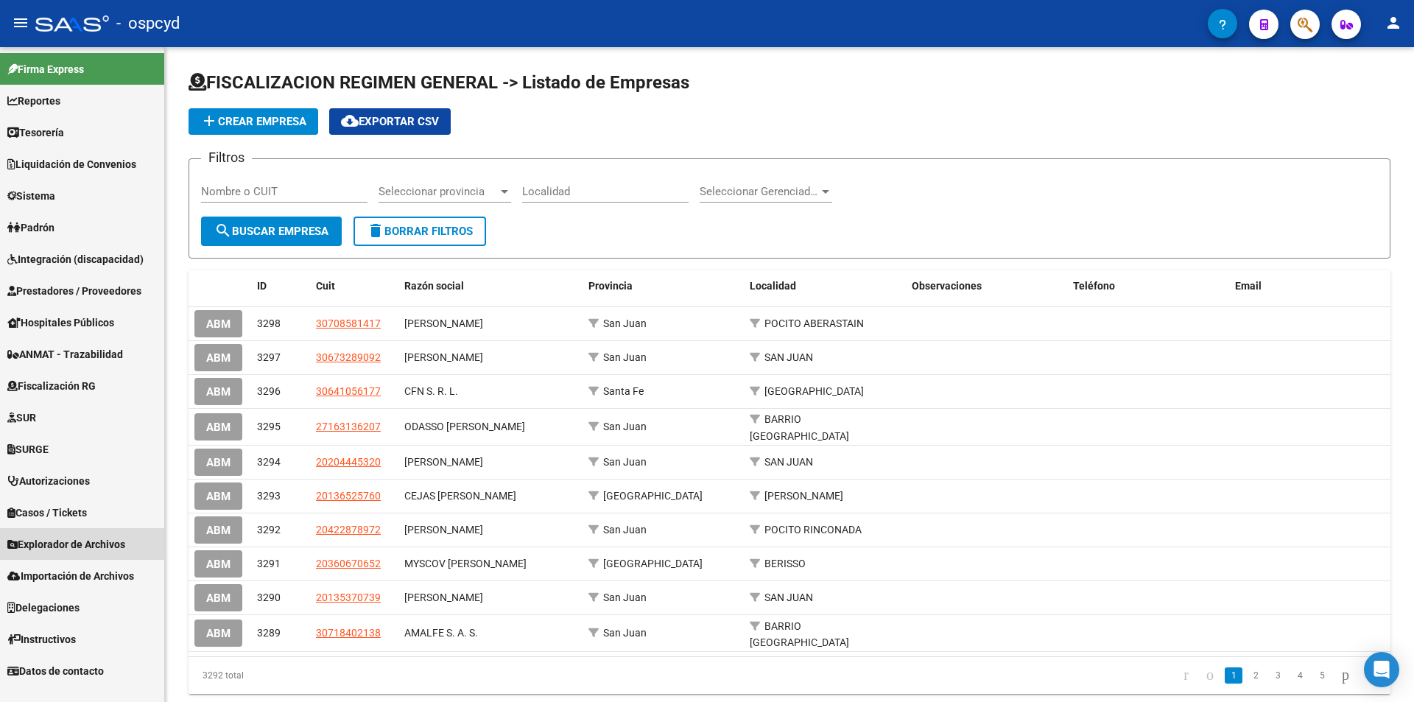
click at [76, 543] on span "Explorador de Archivos" at bounding box center [66, 544] width 118 height 16
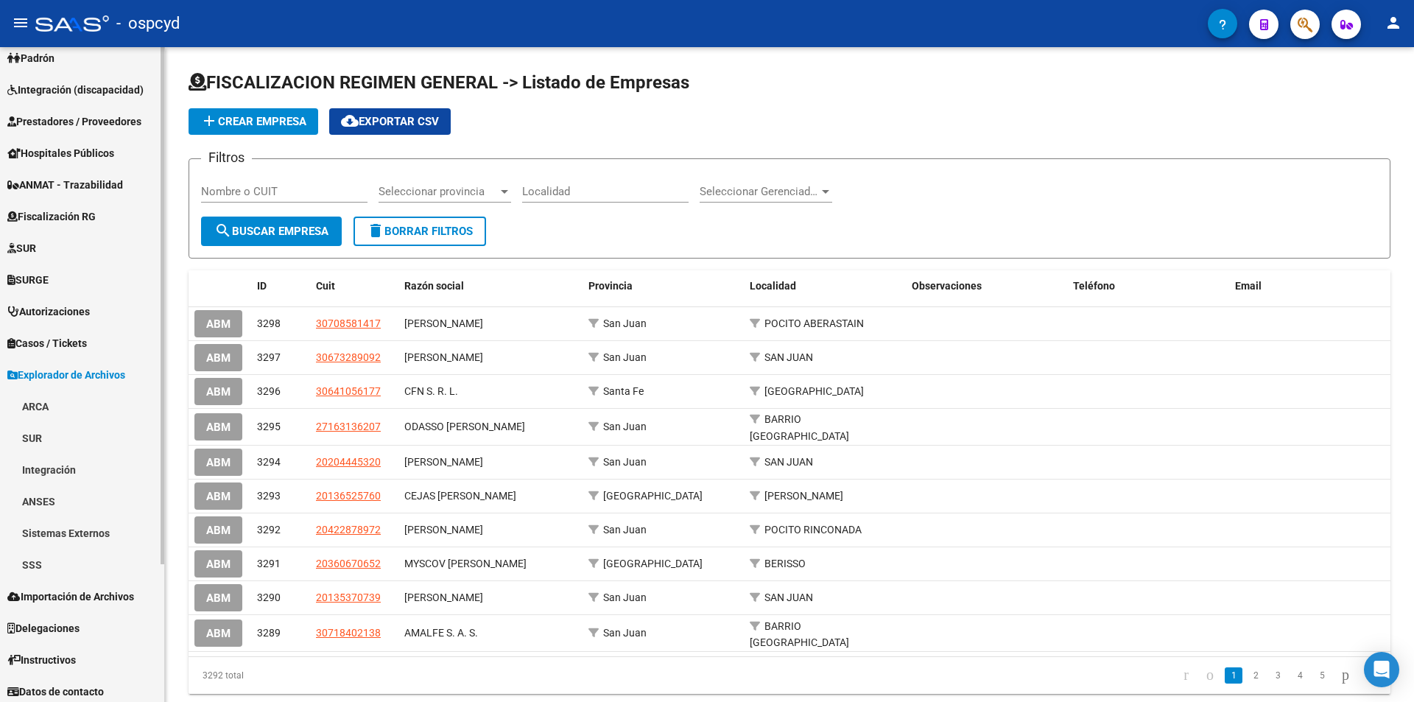
scroll to position [175, 0]
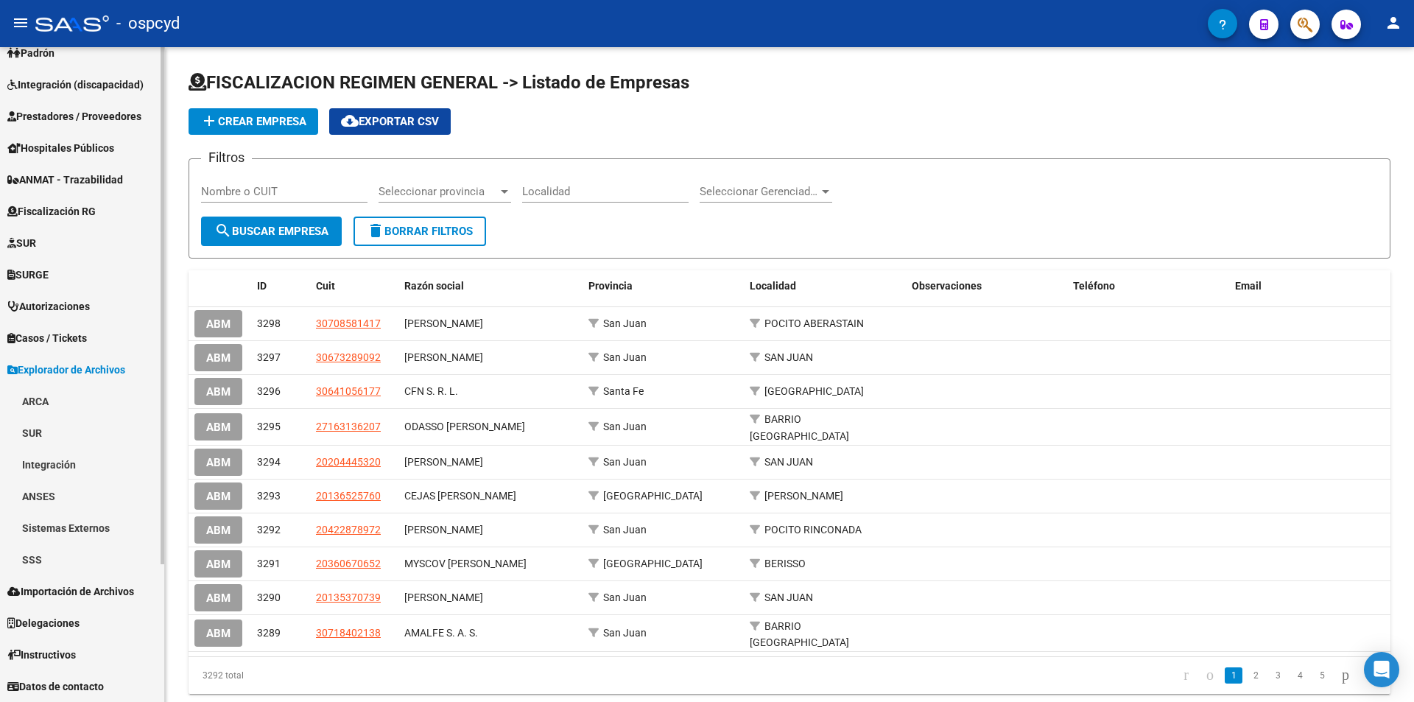
click at [61, 555] on link "SSS" at bounding box center [82, 560] width 164 height 32
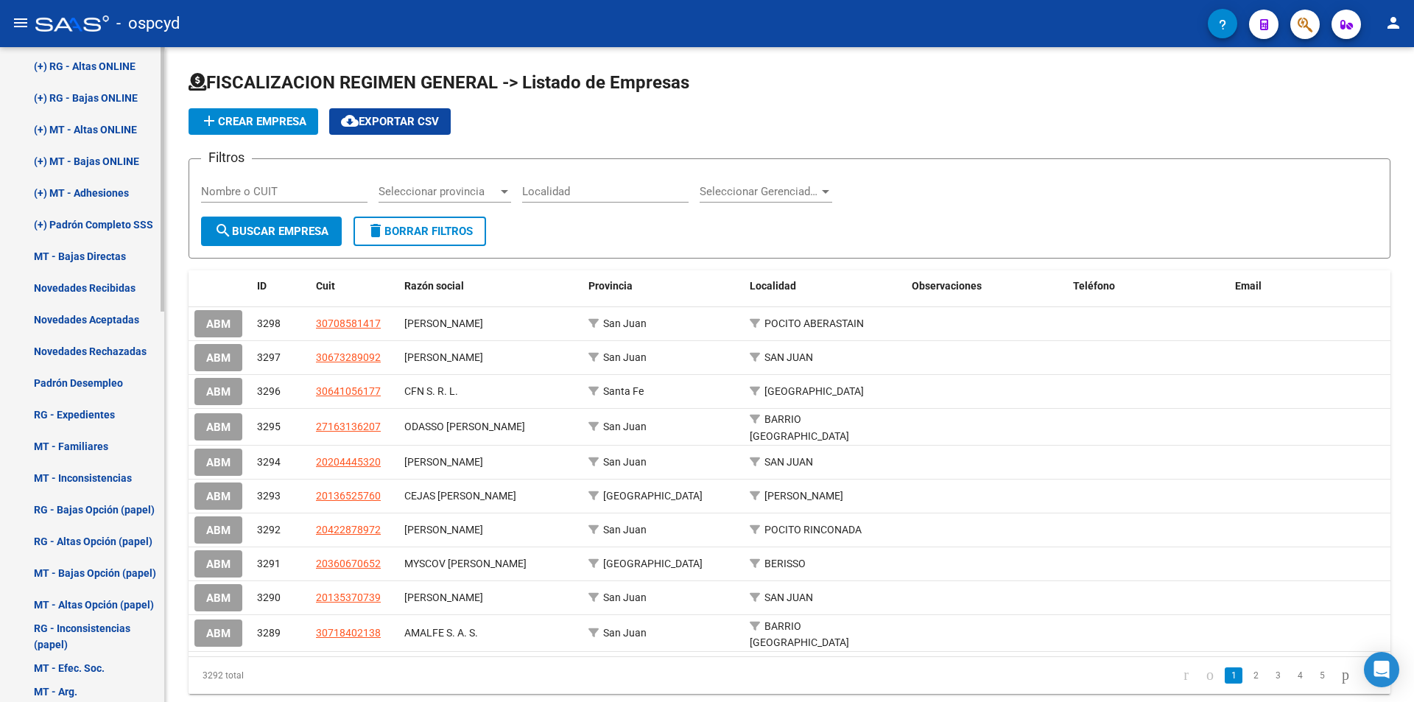
scroll to position [764, 0]
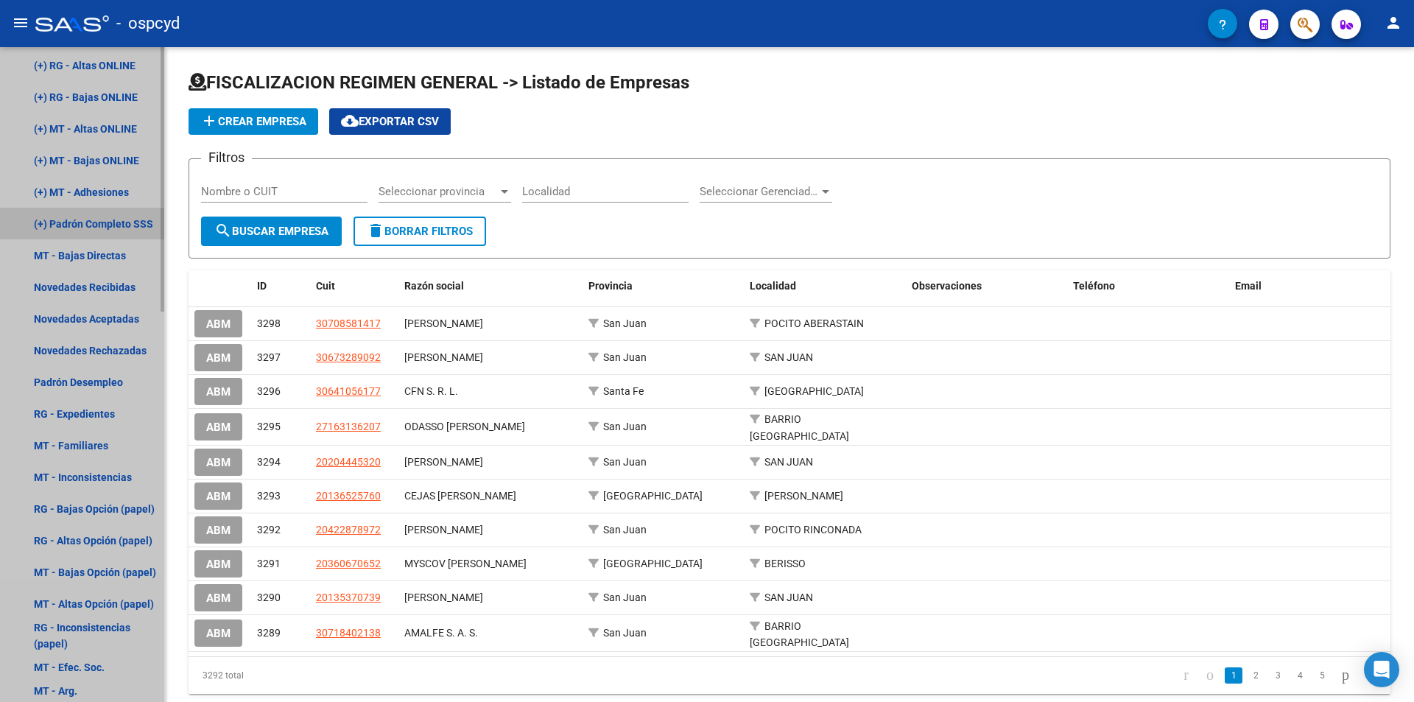
click at [115, 217] on link "(+) Padrón Completo SSS" at bounding box center [82, 224] width 164 height 32
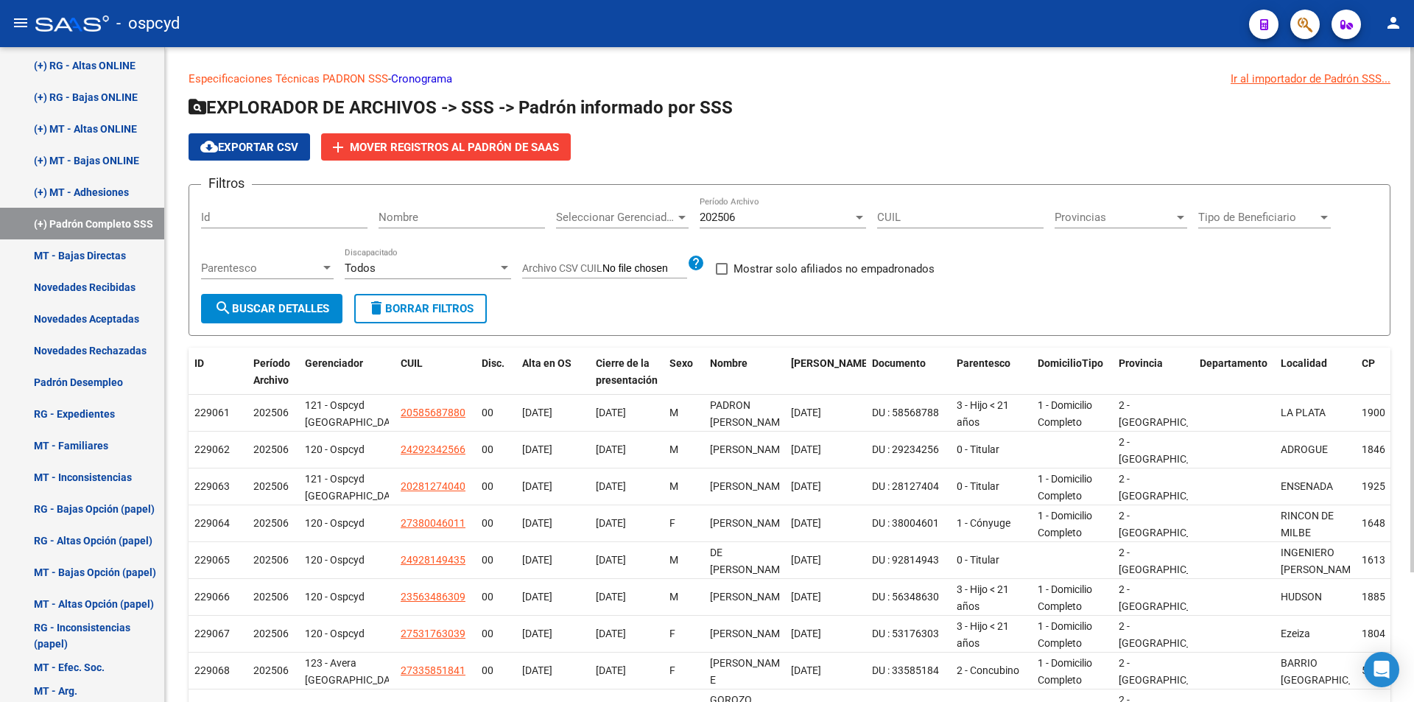
click at [267, 312] on span "search Buscar Detalles" at bounding box center [271, 308] width 115 height 13
click at [266, 145] on span "cloud_download Exportar CSV" at bounding box center [249, 147] width 98 height 13
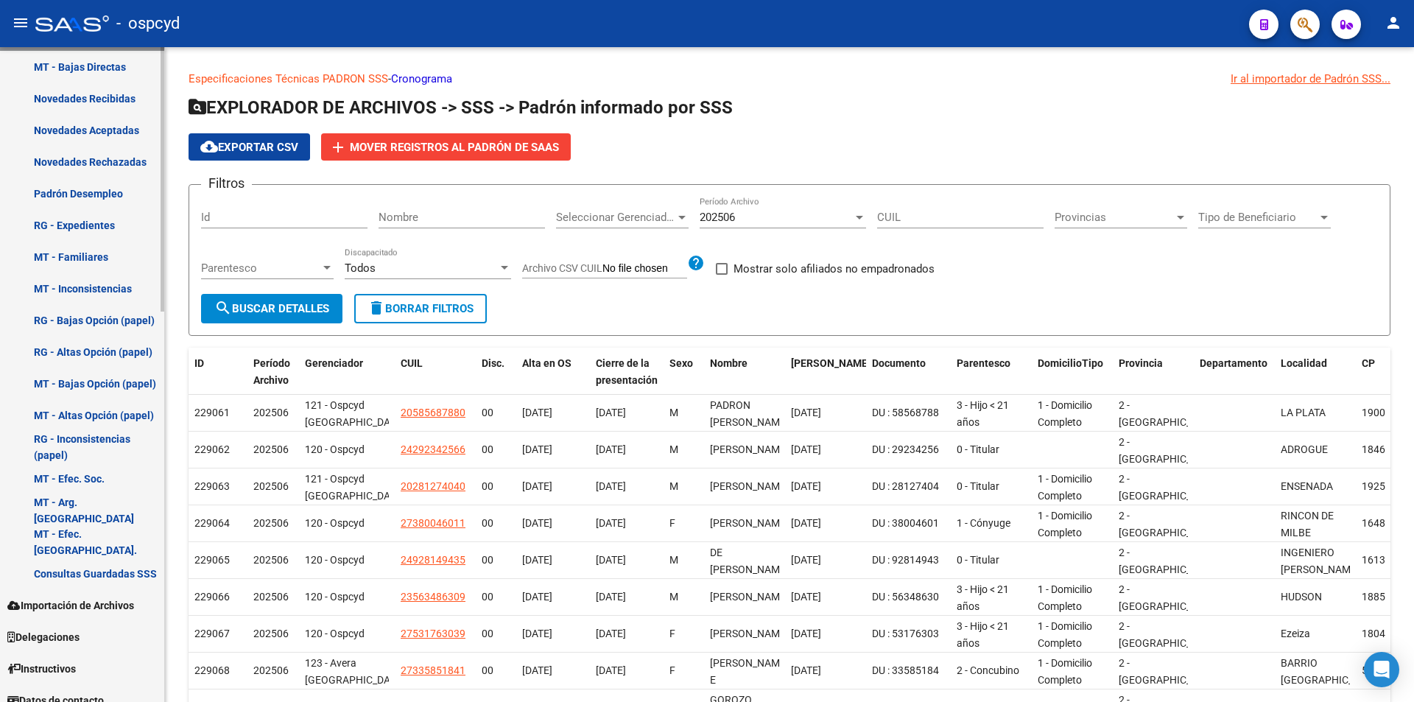
scroll to position [966, 0]
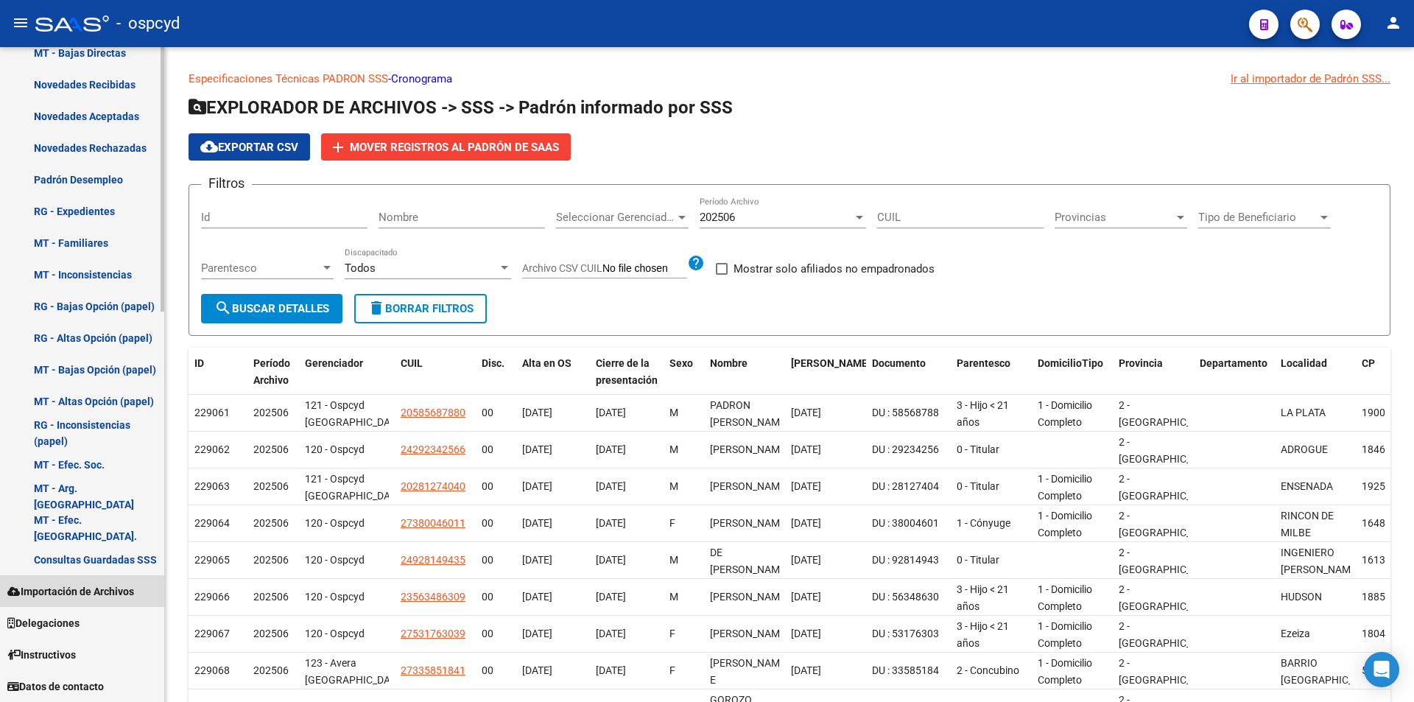
click at [116, 583] on span "Importación de Archivos" at bounding box center [70, 591] width 127 height 16
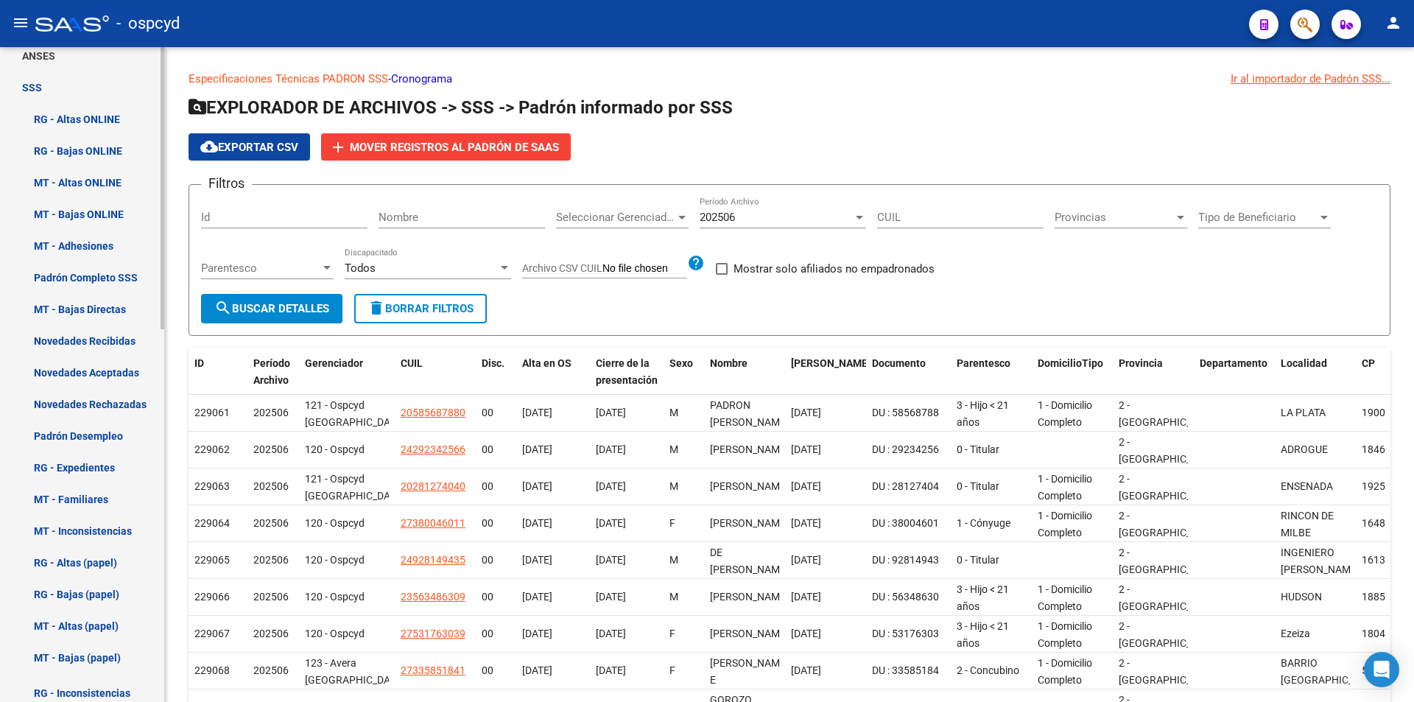
scroll to position [643, 0]
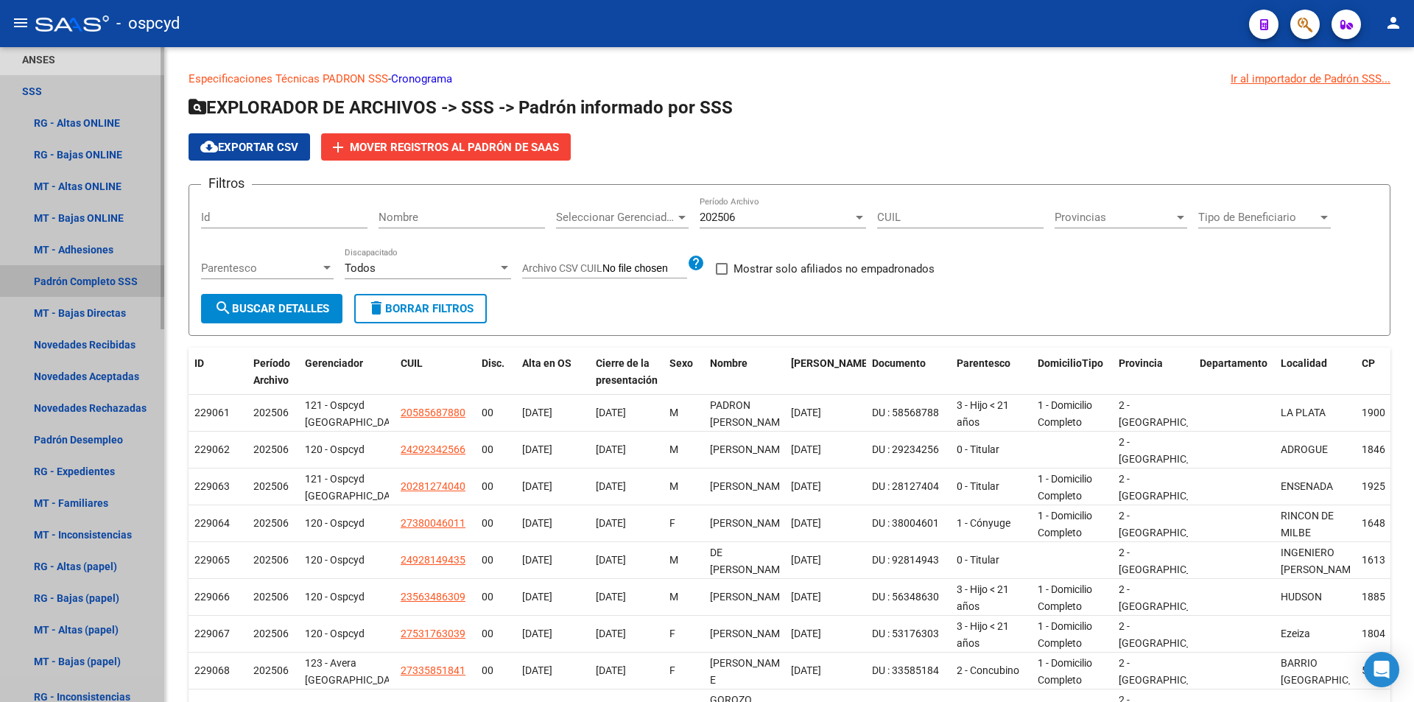
click at [91, 288] on link "Padrón Completo SSS" at bounding box center [82, 281] width 164 height 32
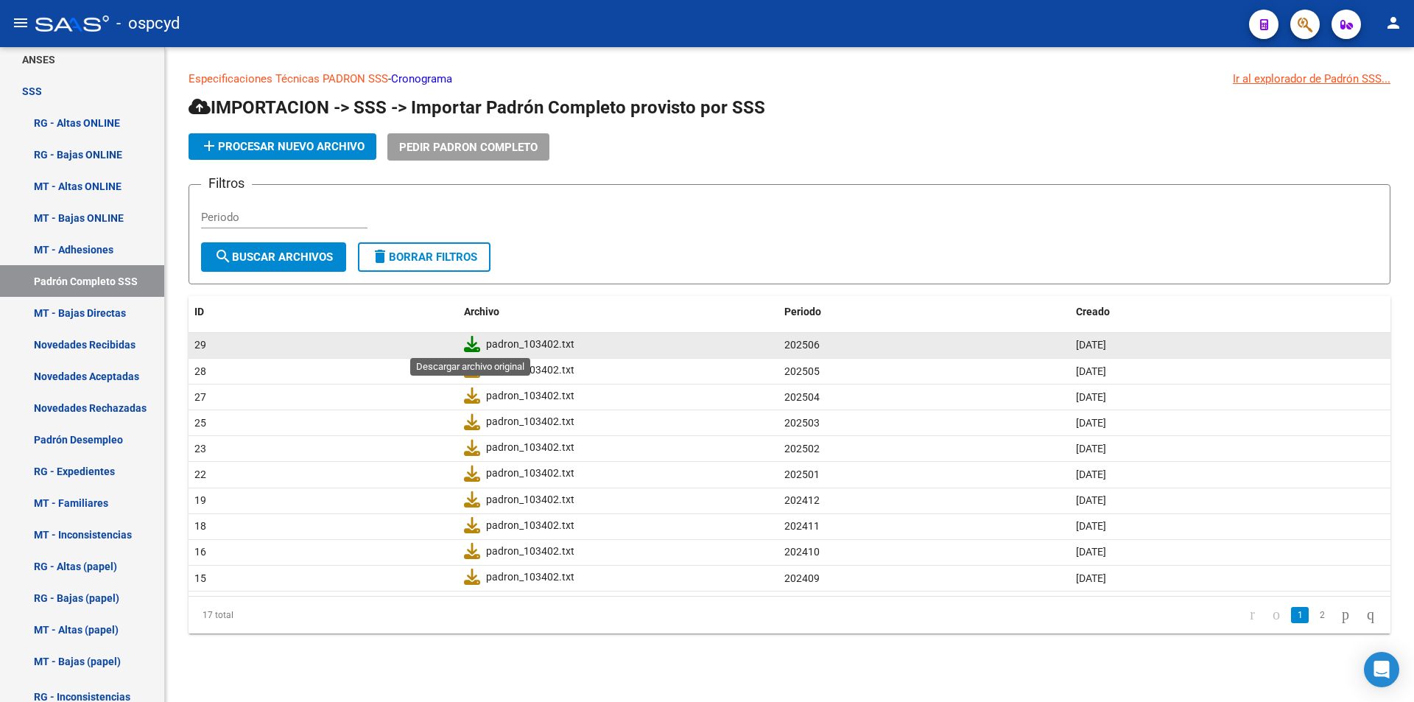
click at [478, 340] on icon at bounding box center [472, 344] width 16 height 16
